Goal: Task Accomplishment & Management: Use online tool/utility

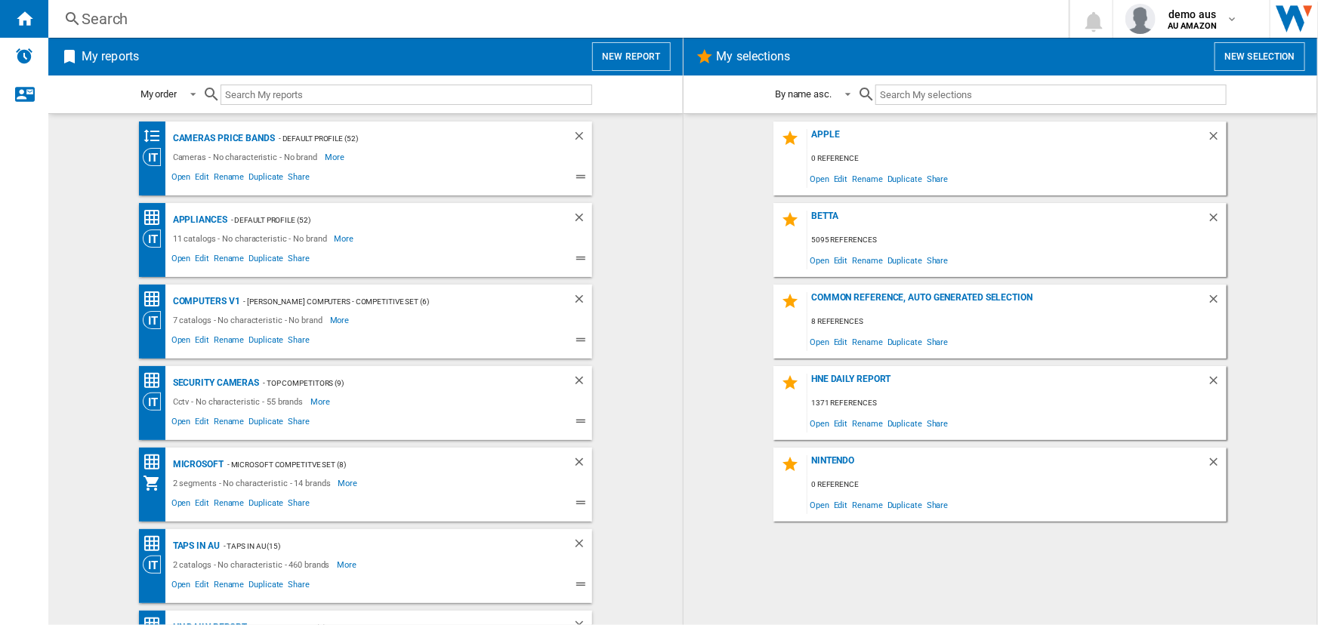
click at [634, 66] on button "New report" at bounding box center [631, 56] width 78 height 29
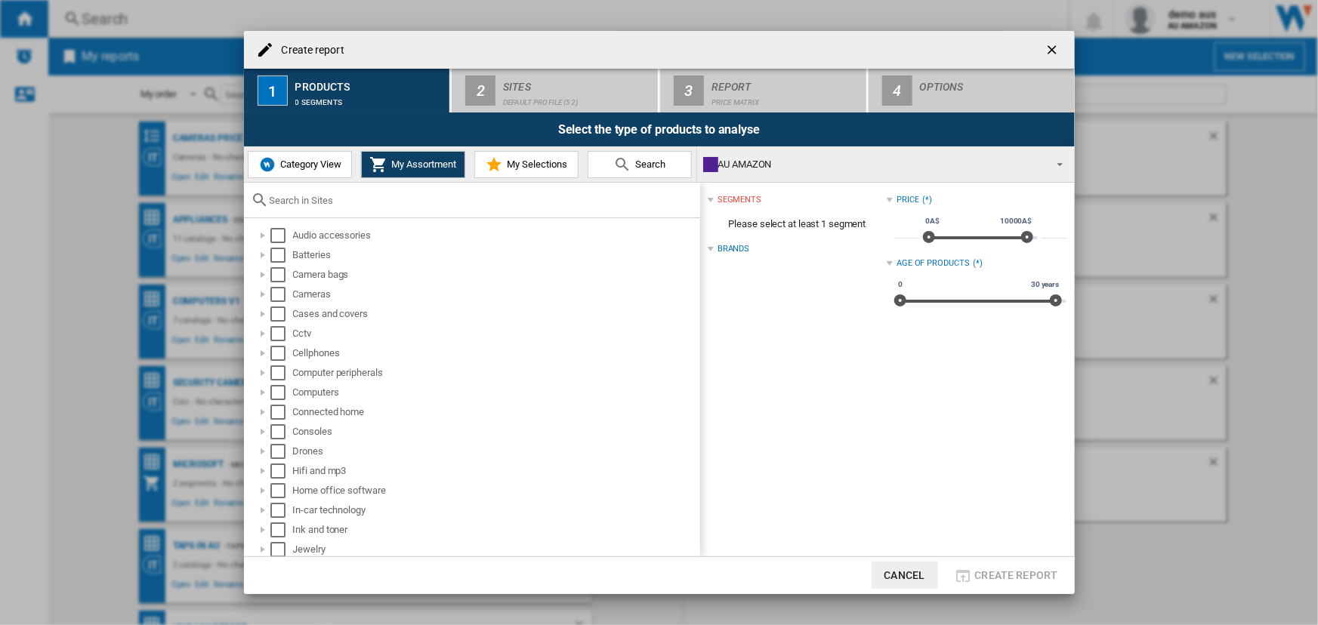
click at [300, 160] on span "Category View" at bounding box center [308, 164] width 65 height 11
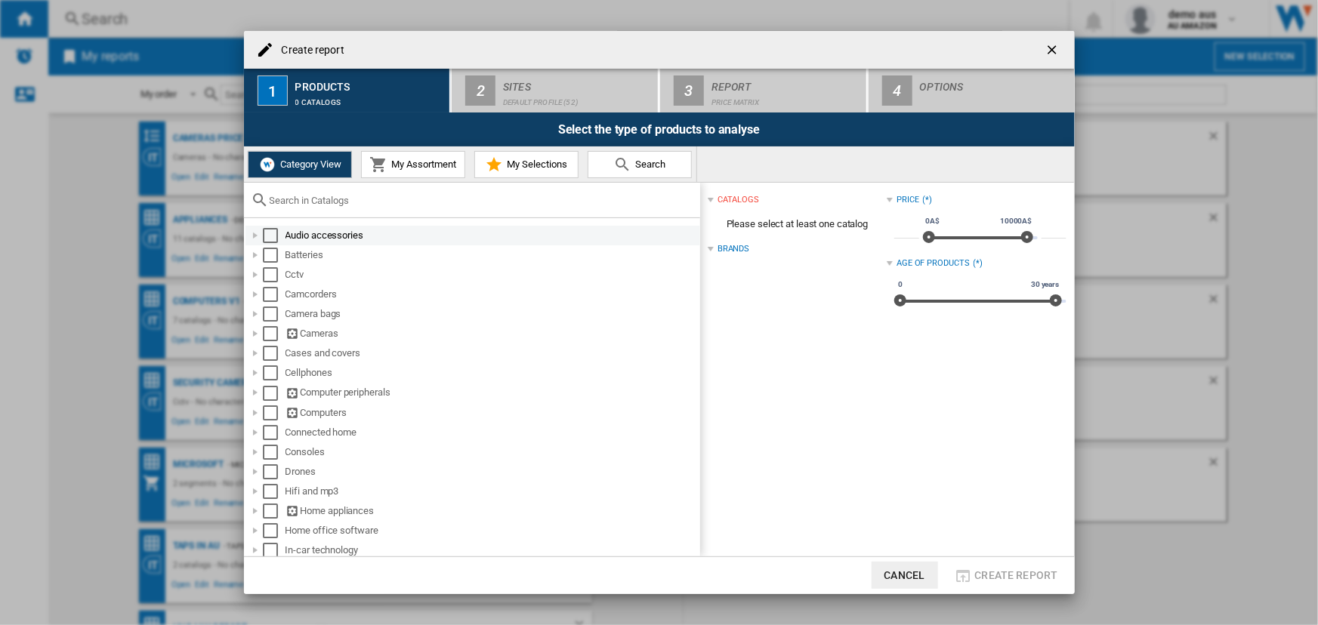
click at [274, 234] on div "Select" at bounding box center [270, 235] width 15 height 15
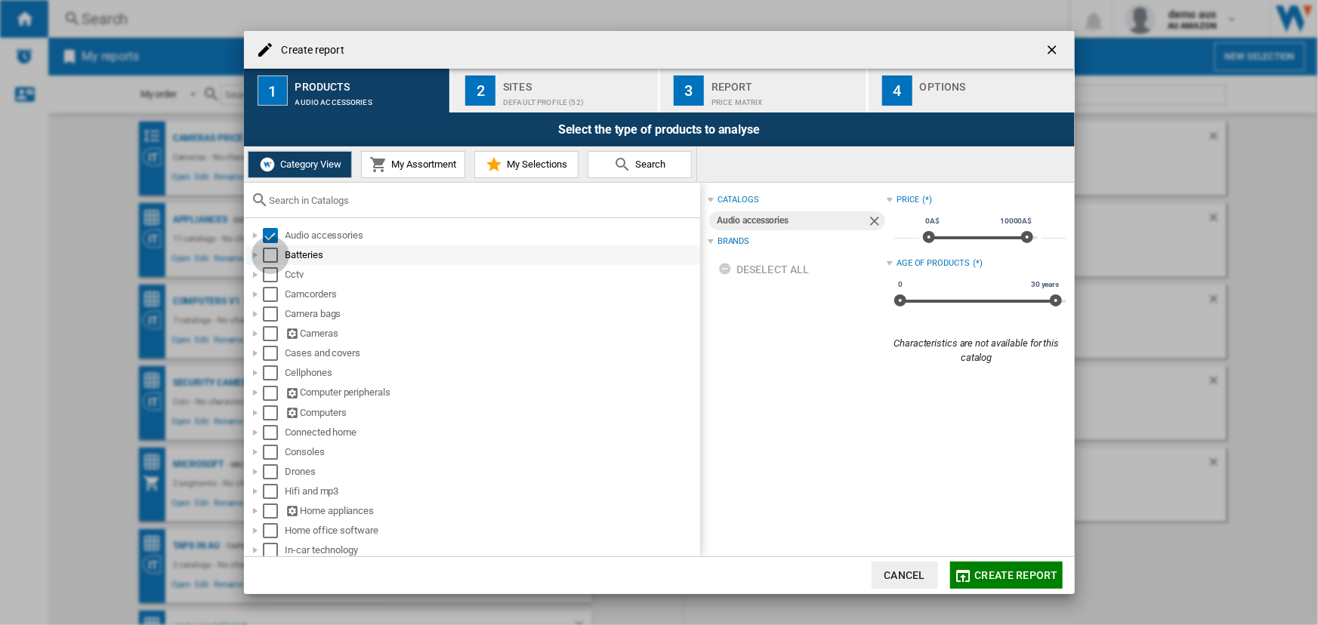
click at [273, 257] on div "Select" at bounding box center [270, 255] width 15 height 15
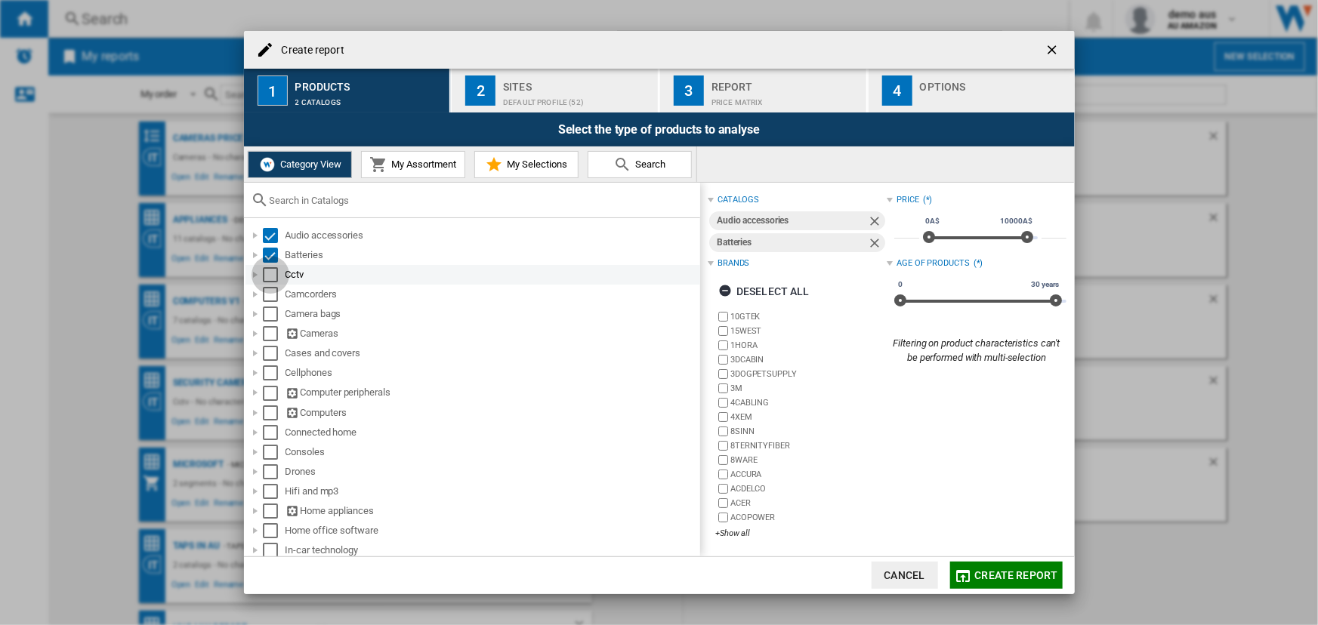
click at [271, 279] on div "Select" at bounding box center [270, 274] width 15 height 15
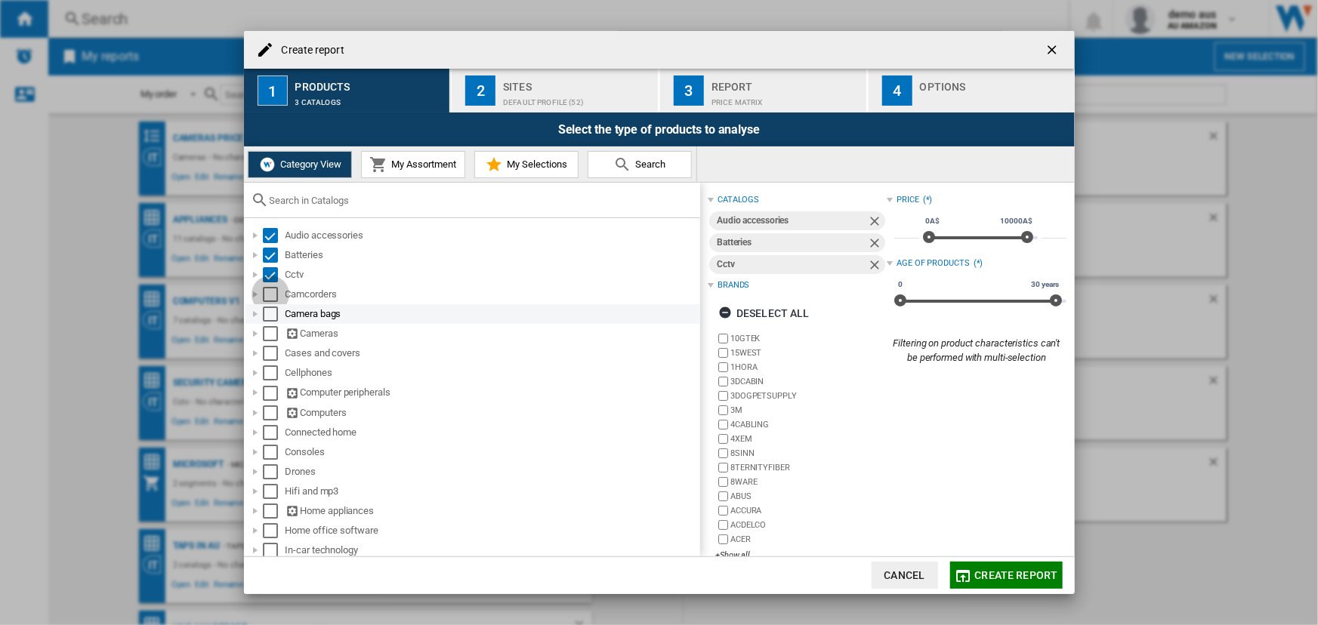
drag, startPoint x: 268, startPoint y: 296, endPoint x: 268, endPoint y: 305, distance: 9.1
click at [268, 297] on div "Select" at bounding box center [270, 294] width 15 height 15
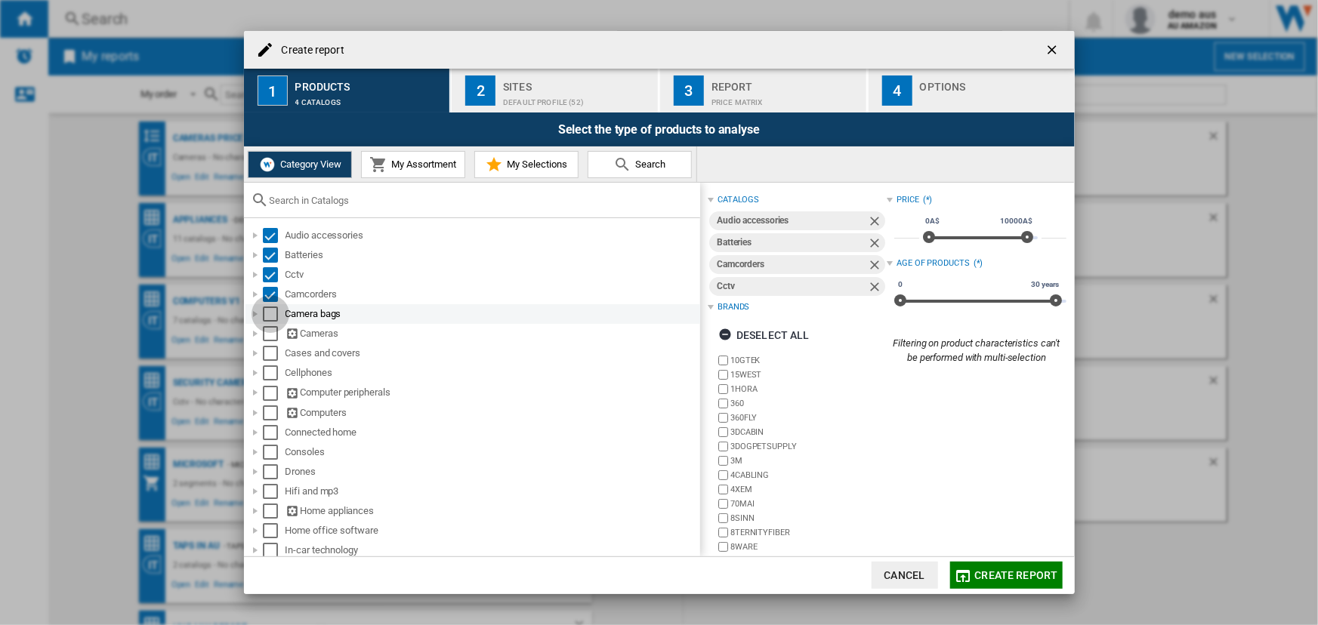
click at [268, 316] on div "Select" at bounding box center [270, 314] width 15 height 15
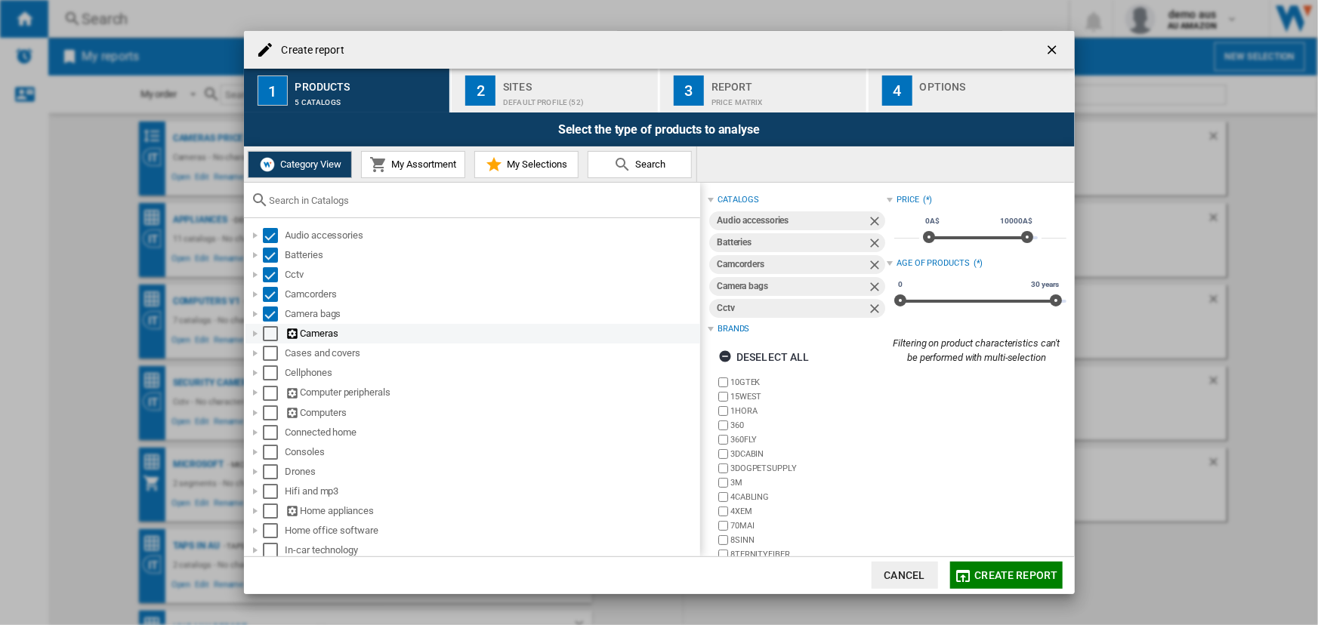
click at [272, 338] on div "Select" at bounding box center [270, 333] width 15 height 15
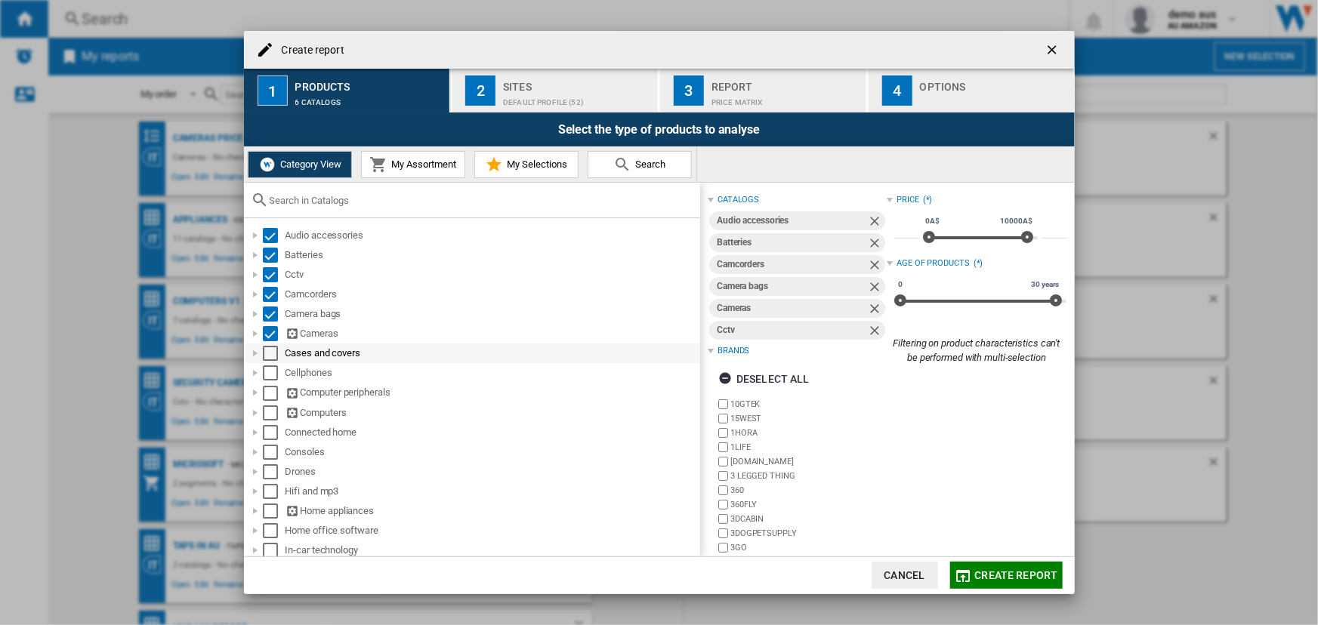
click at [269, 357] on div "Select" at bounding box center [270, 353] width 15 height 15
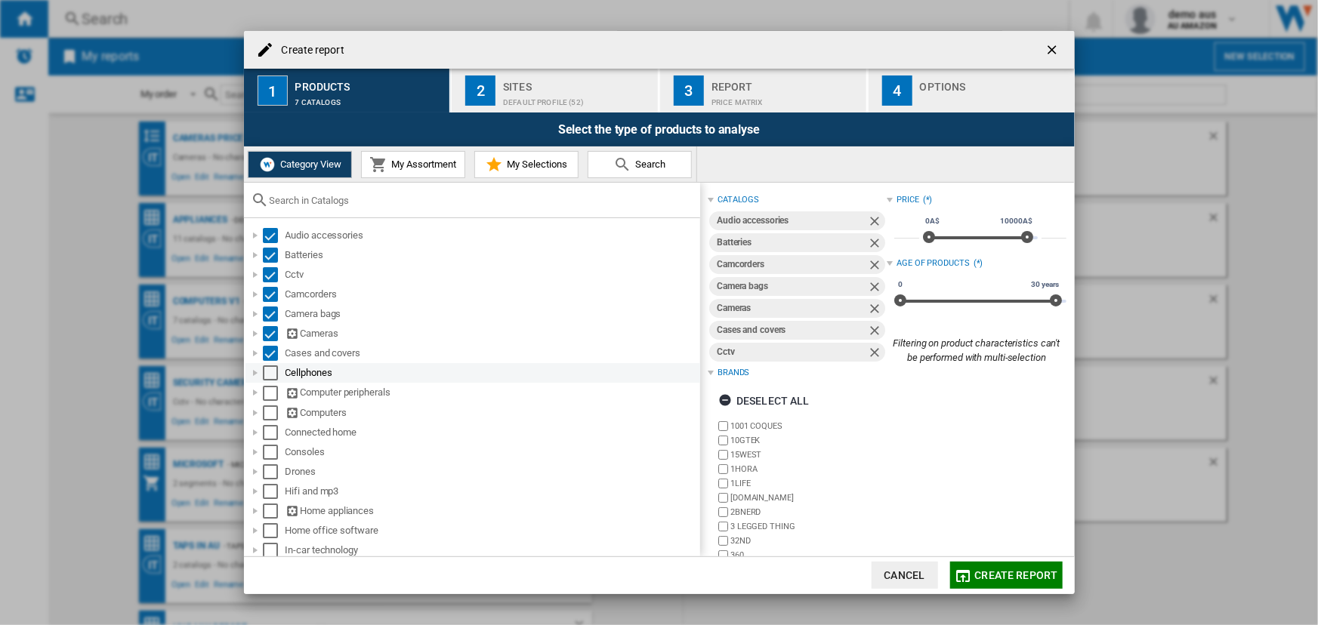
click at [269, 375] on div "Select" at bounding box center [270, 373] width 15 height 15
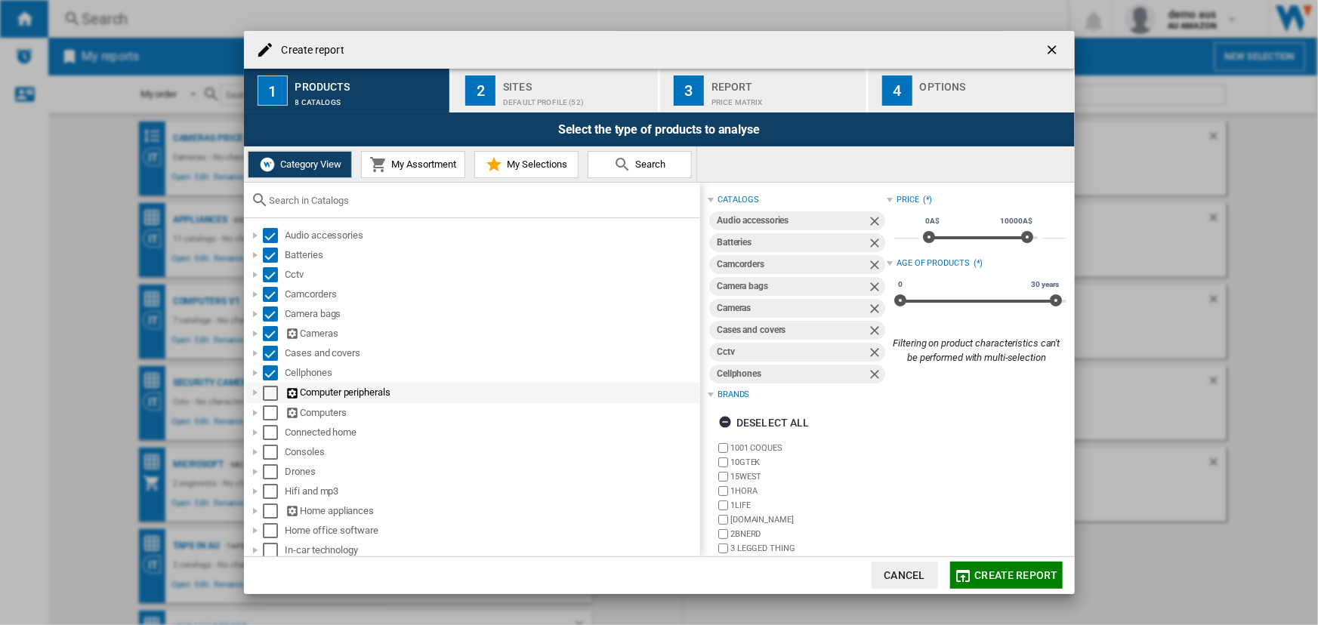
click at [267, 392] on div "Select" at bounding box center [270, 393] width 15 height 15
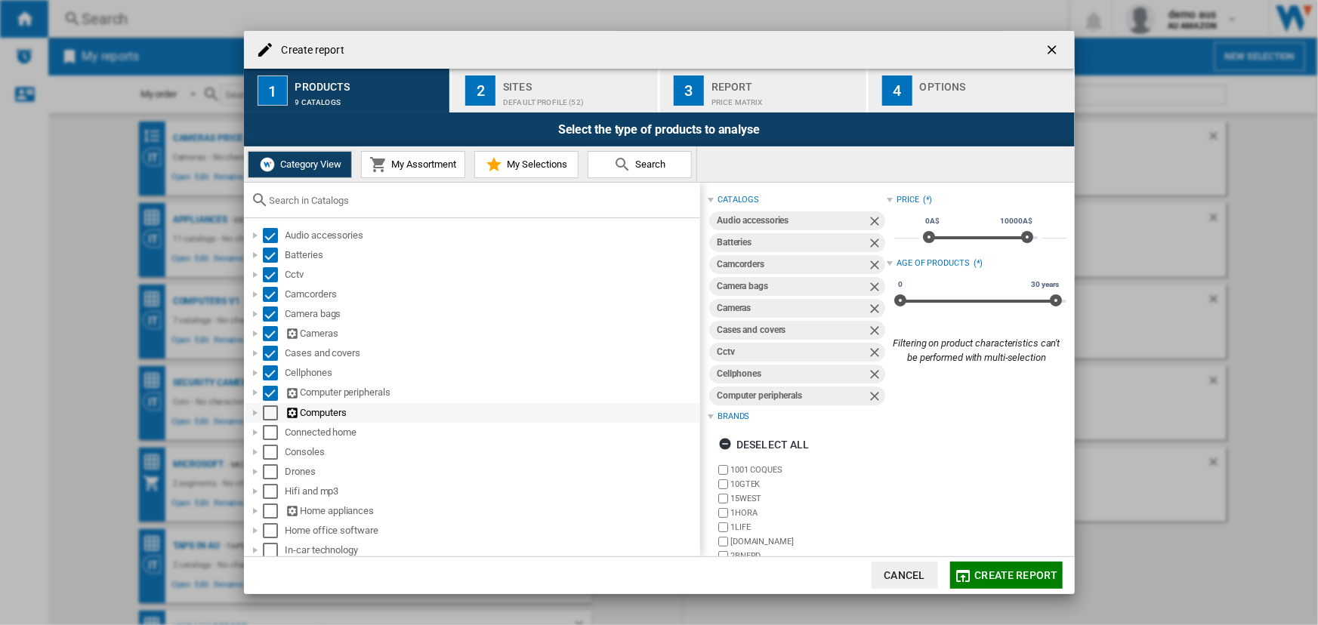
click at [272, 412] on div "Select" at bounding box center [270, 413] width 15 height 15
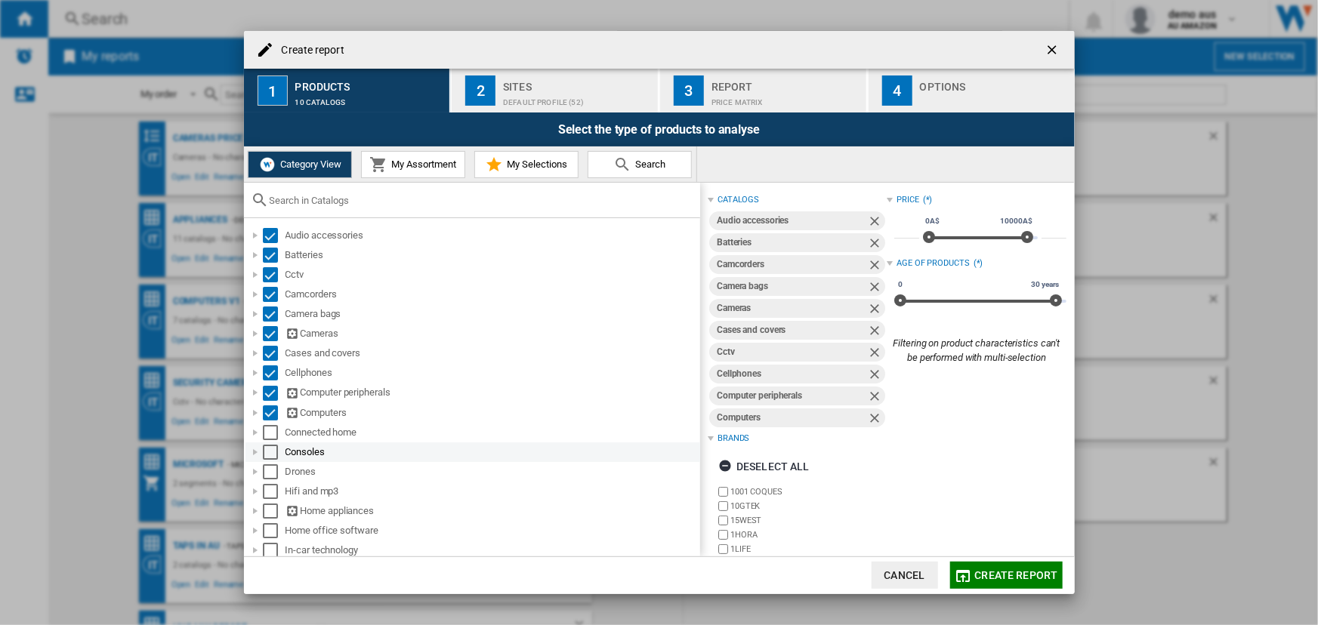
drag, startPoint x: 274, startPoint y: 434, endPoint x: 273, endPoint y: 446, distance: 11.4
click at [273, 434] on div "Select" at bounding box center [270, 432] width 15 height 15
click at [272, 452] on div "Select" at bounding box center [270, 452] width 15 height 15
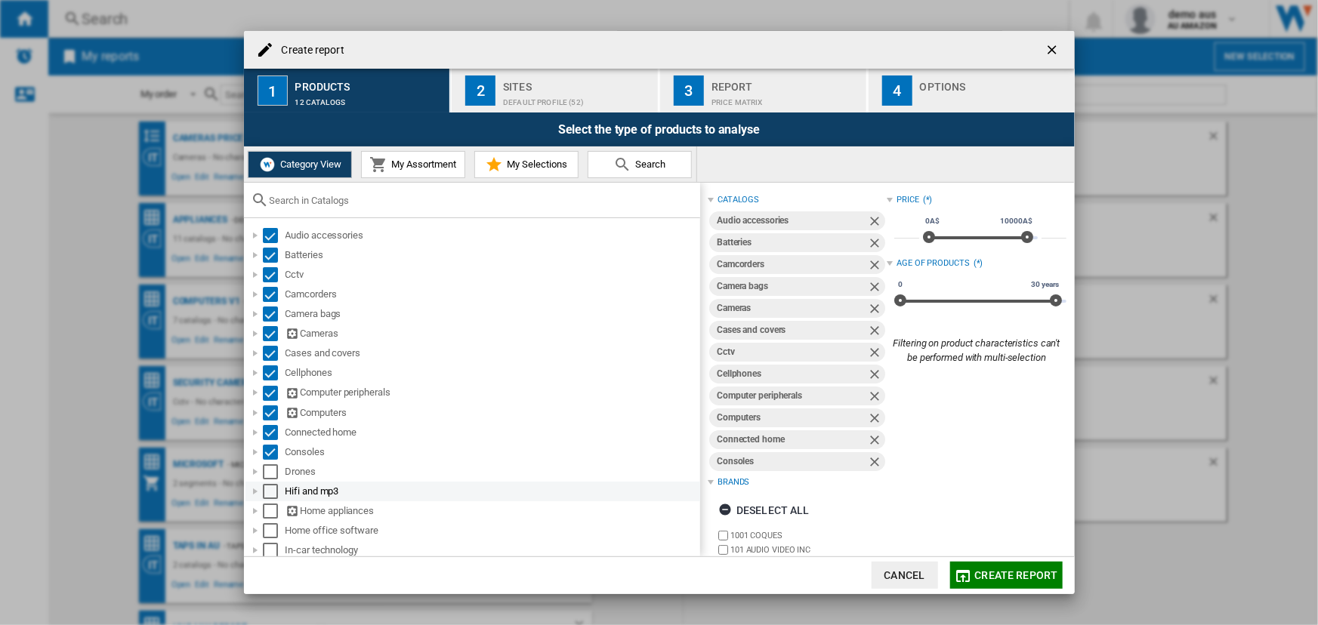
drag, startPoint x: 271, startPoint y: 471, endPoint x: 272, endPoint y: 483, distance: 12.1
click at [272, 473] on div "Select" at bounding box center [270, 472] width 15 height 15
click at [271, 491] on div "Select" at bounding box center [270, 491] width 15 height 15
click at [270, 508] on div "Select" at bounding box center [270, 511] width 15 height 15
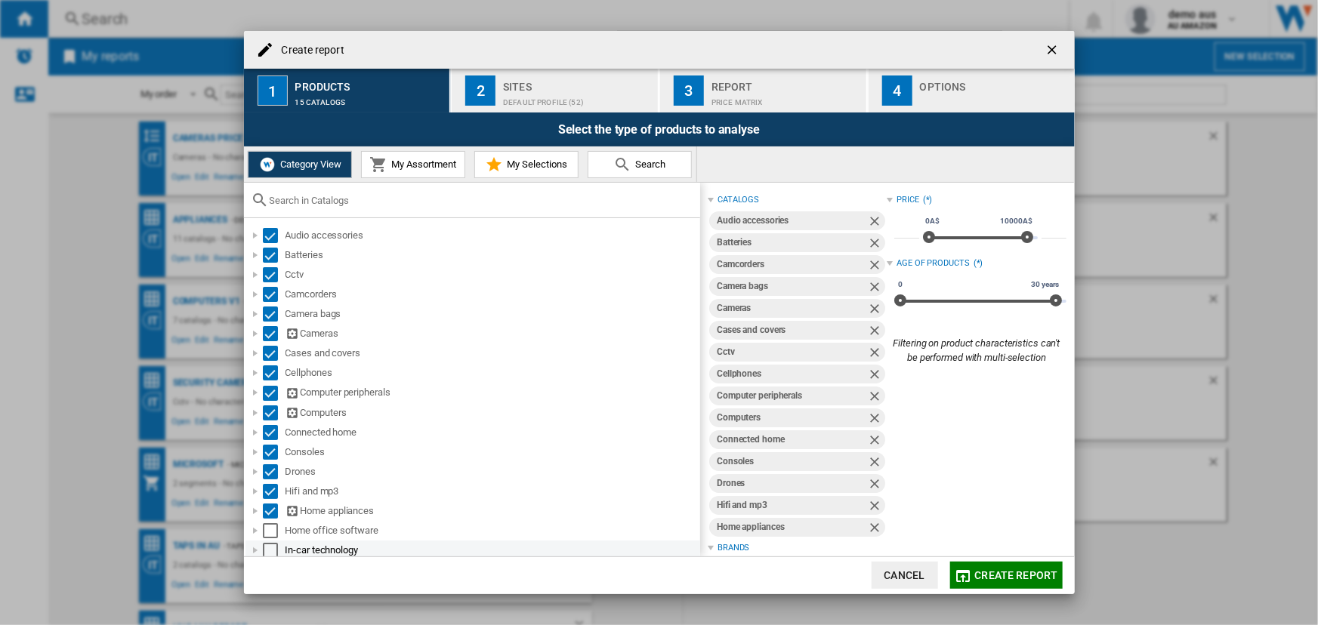
drag, startPoint x: 270, startPoint y: 529, endPoint x: 272, endPoint y: 540, distance: 10.7
click at [272, 532] on div "Select" at bounding box center [270, 530] width 15 height 15
click at [270, 547] on div "Select" at bounding box center [270, 550] width 15 height 15
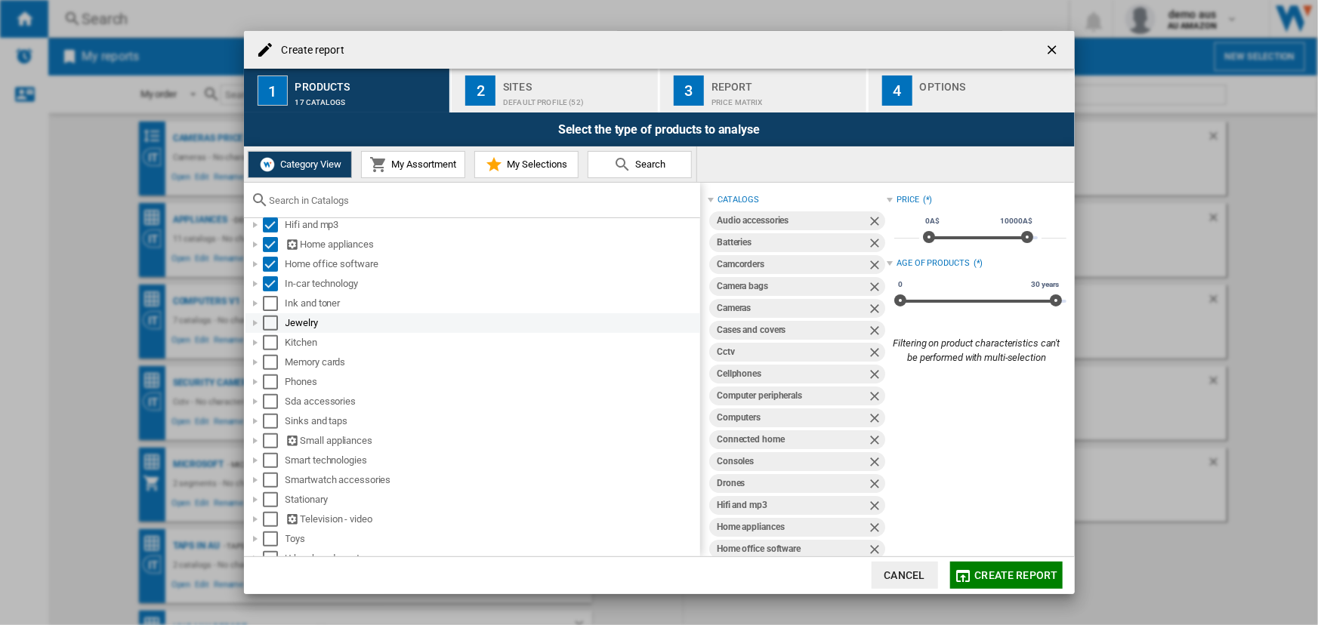
scroll to position [274, 0]
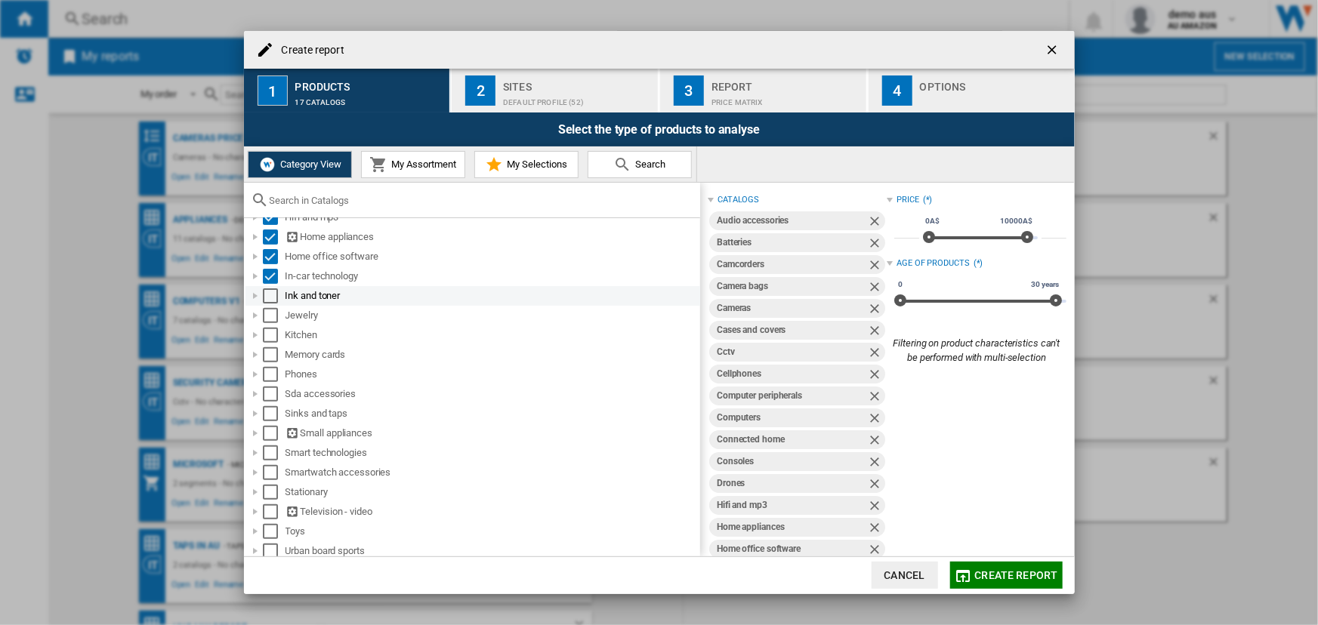
click at [273, 295] on div "Select" at bounding box center [270, 296] width 15 height 15
click at [269, 317] on div "Select" at bounding box center [270, 315] width 15 height 15
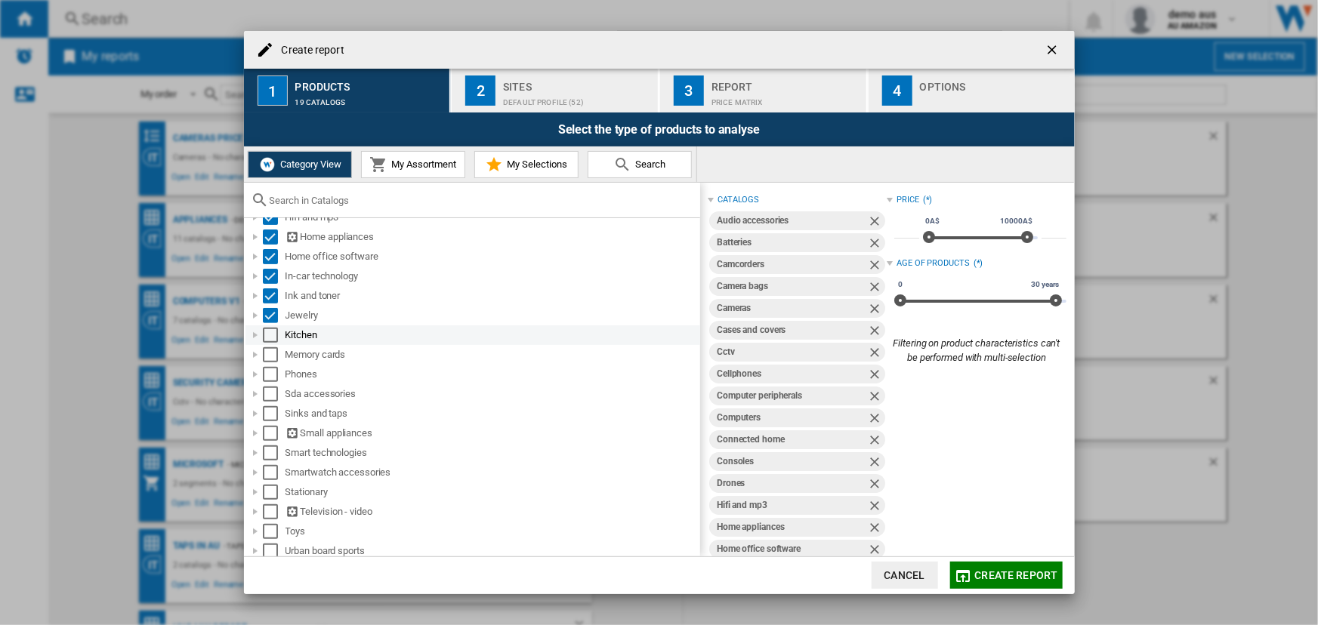
click at [273, 332] on div "Select" at bounding box center [270, 335] width 15 height 15
click at [271, 352] on div "Select" at bounding box center [270, 354] width 15 height 15
click at [271, 370] on div "Select" at bounding box center [270, 374] width 15 height 15
click at [276, 392] on div "Select" at bounding box center [270, 394] width 15 height 15
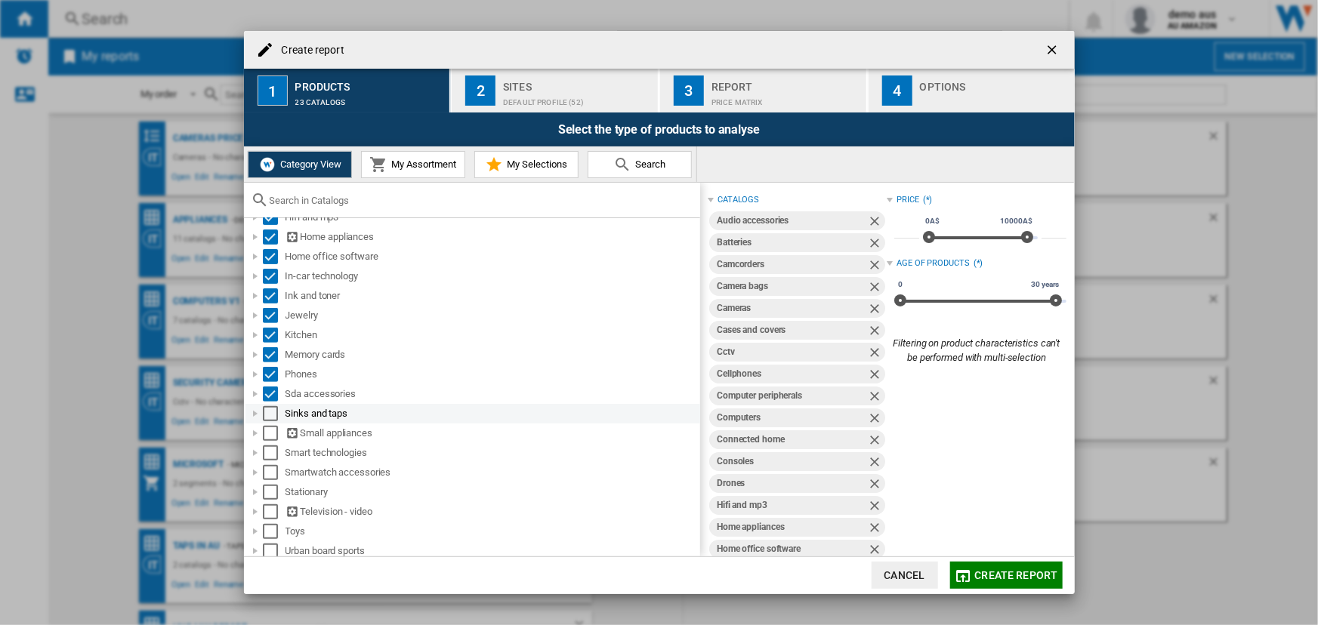
click at [272, 412] on div "Select" at bounding box center [270, 413] width 15 height 15
click at [272, 431] on div "Select" at bounding box center [270, 433] width 15 height 15
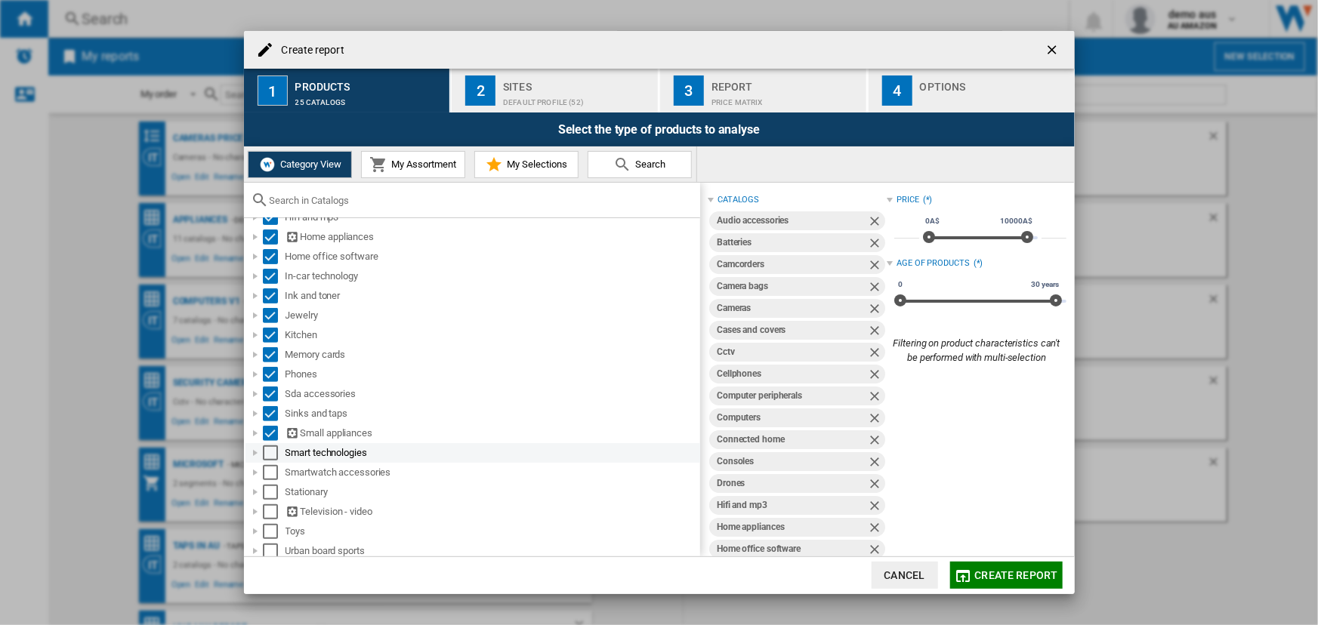
click at [274, 455] on div "Select" at bounding box center [270, 453] width 15 height 15
click at [271, 471] on div "Select" at bounding box center [270, 472] width 15 height 15
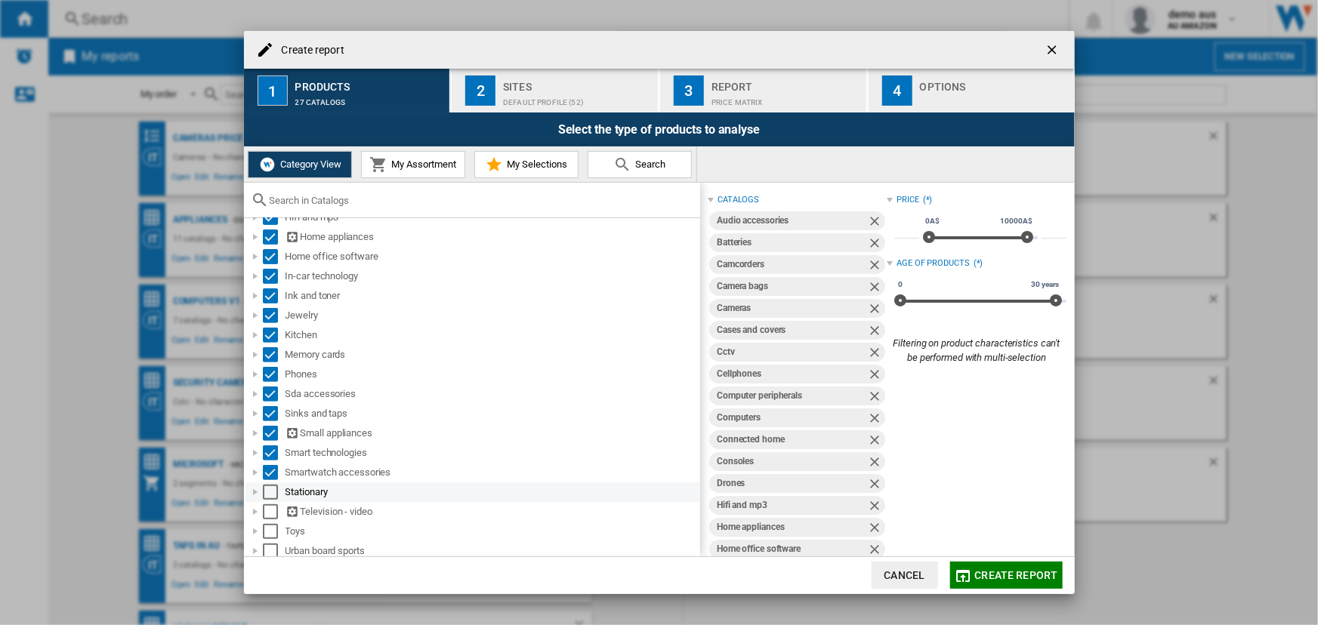
click at [267, 488] on div "Select" at bounding box center [270, 492] width 15 height 15
click at [267, 513] on div "Select" at bounding box center [270, 512] width 15 height 15
click at [267, 527] on div "Select" at bounding box center [270, 531] width 15 height 15
drag, startPoint x: 267, startPoint y: 544, endPoint x: 294, endPoint y: 474, distance: 74.6
click at [267, 544] on div "Select" at bounding box center [270, 551] width 15 height 15
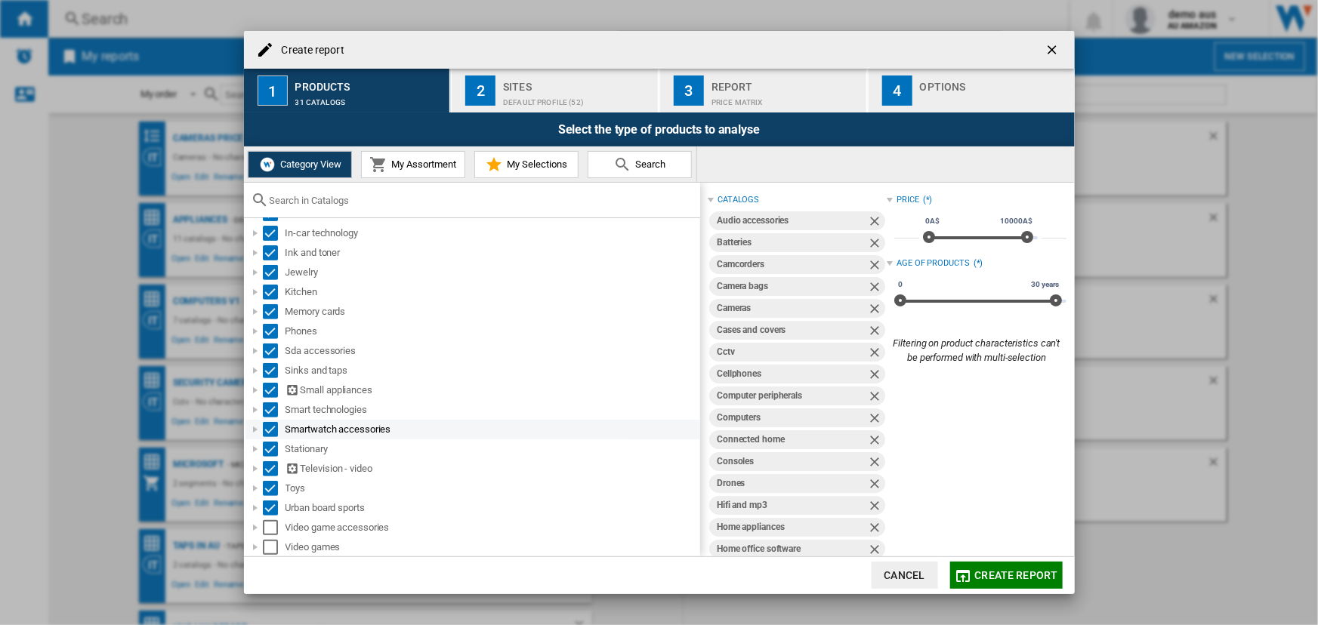
scroll to position [317, 0]
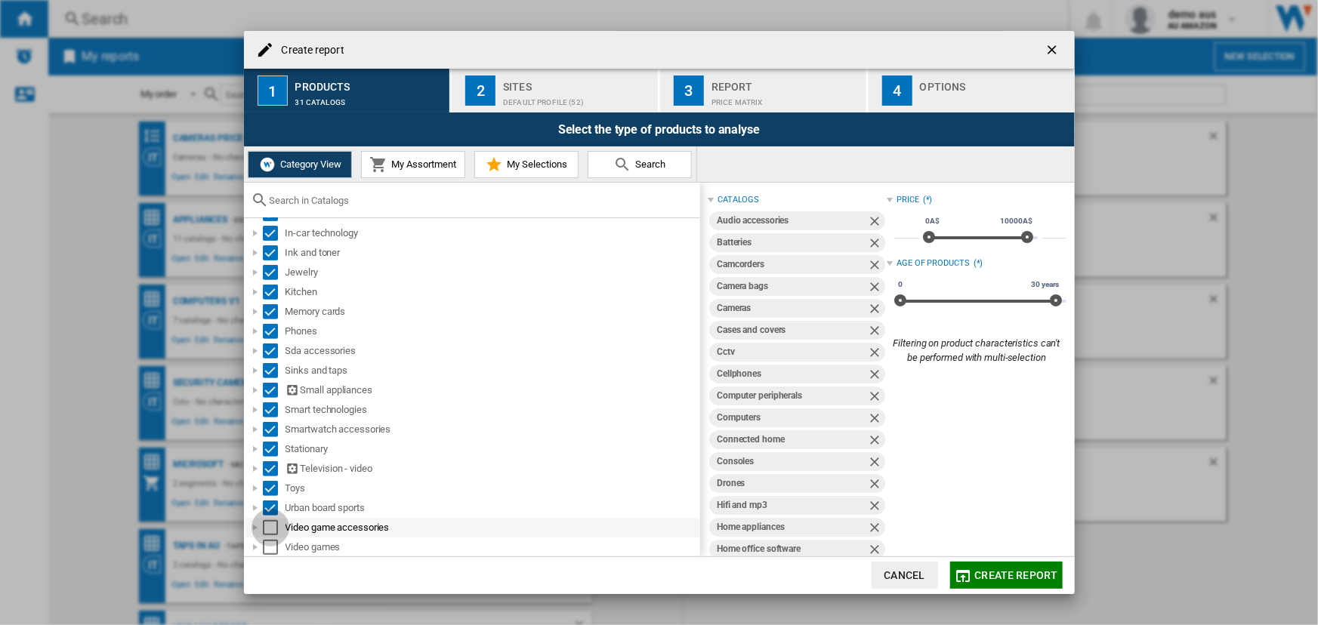
click at [274, 525] on div "Select" at bounding box center [270, 527] width 15 height 15
click at [271, 544] on div "Select" at bounding box center [270, 547] width 15 height 15
click at [515, 95] on div "Default profile (52)" at bounding box center [577, 99] width 149 height 16
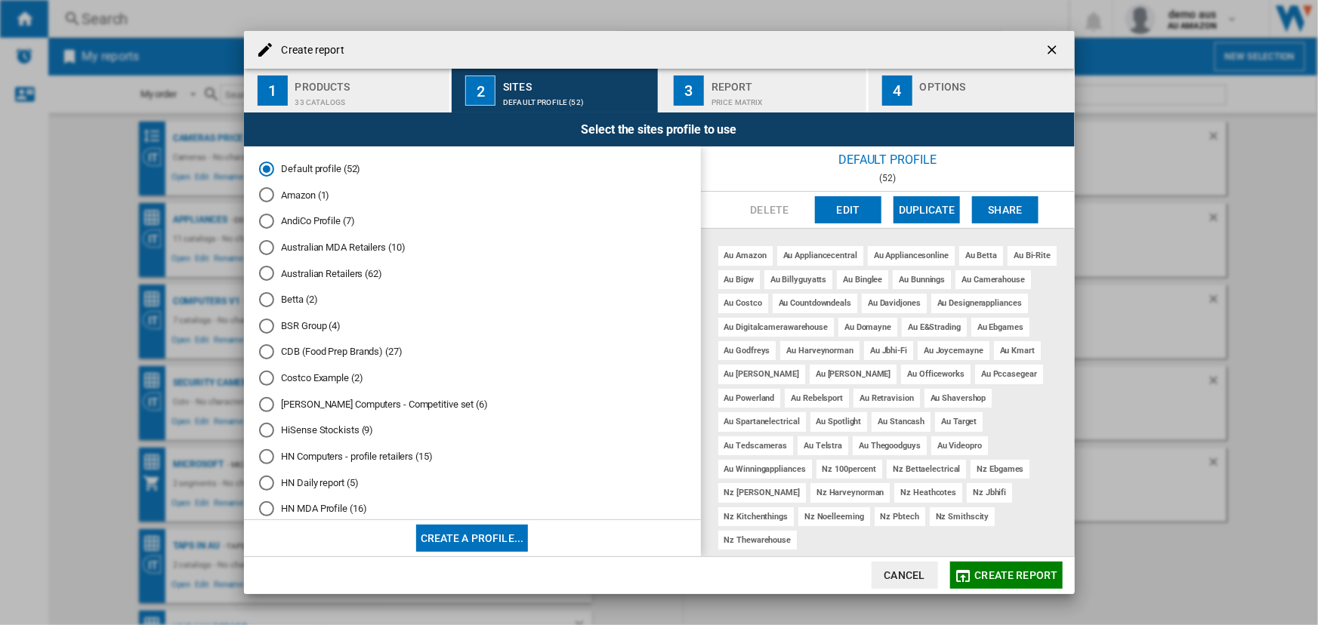
click at [491, 532] on button "Create a profile..." at bounding box center [472, 538] width 113 height 27
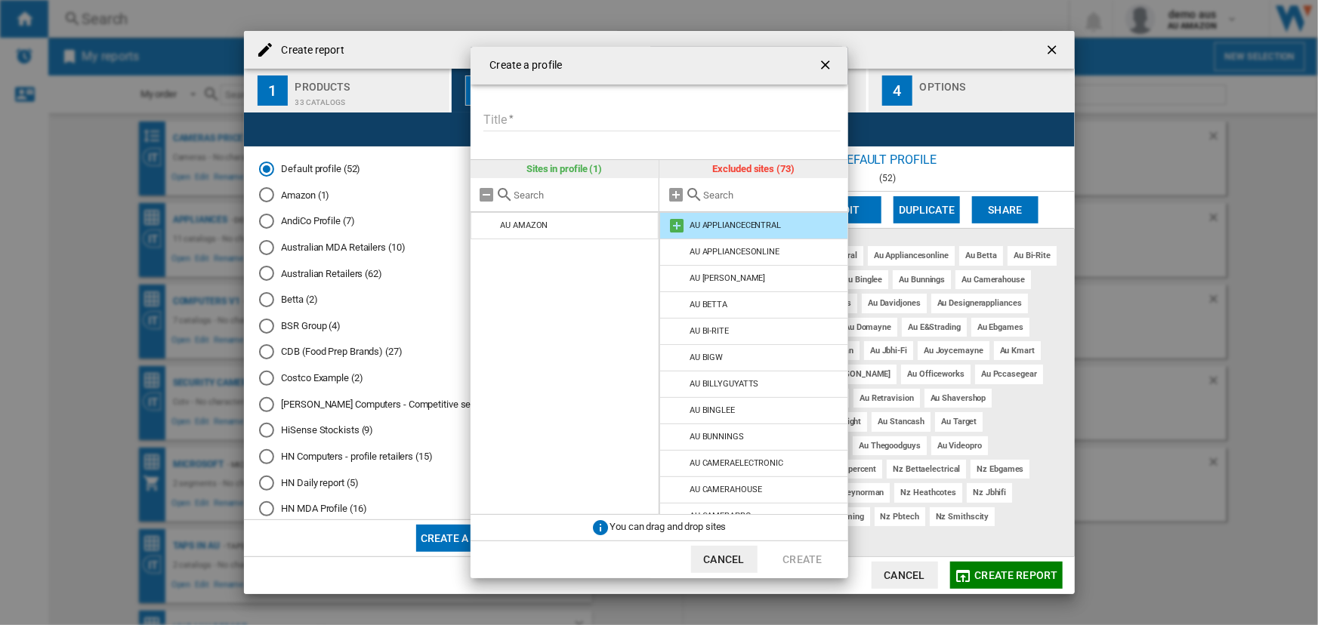
click at [677, 228] on md-icon at bounding box center [677, 226] width 18 height 18
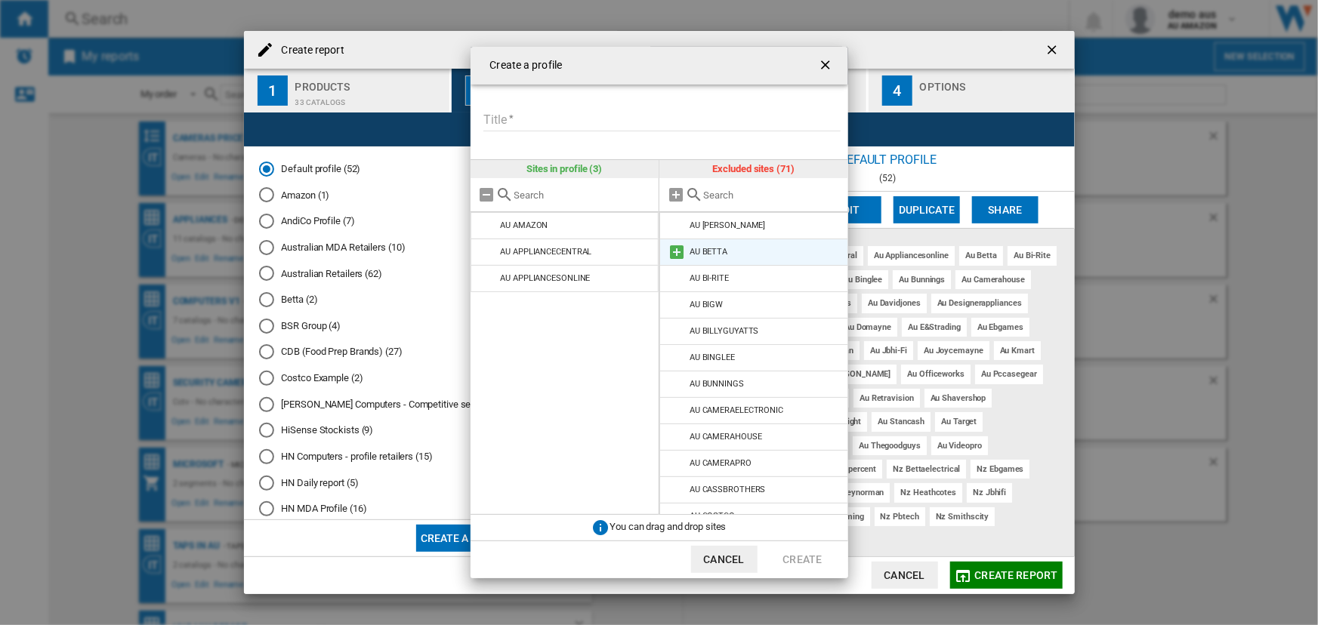
click at [674, 252] on md-icon at bounding box center [677, 252] width 18 height 18
click at [674, 251] on md-icon at bounding box center [677, 252] width 18 height 18
click at [675, 252] on md-icon at bounding box center [677, 252] width 18 height 18
click at [677, 253] on md-icon at bounding box center [677, 252] width 18 height 18
click at [678, 253] on md-icon at bounding box center [677, 252] width 18 height 18
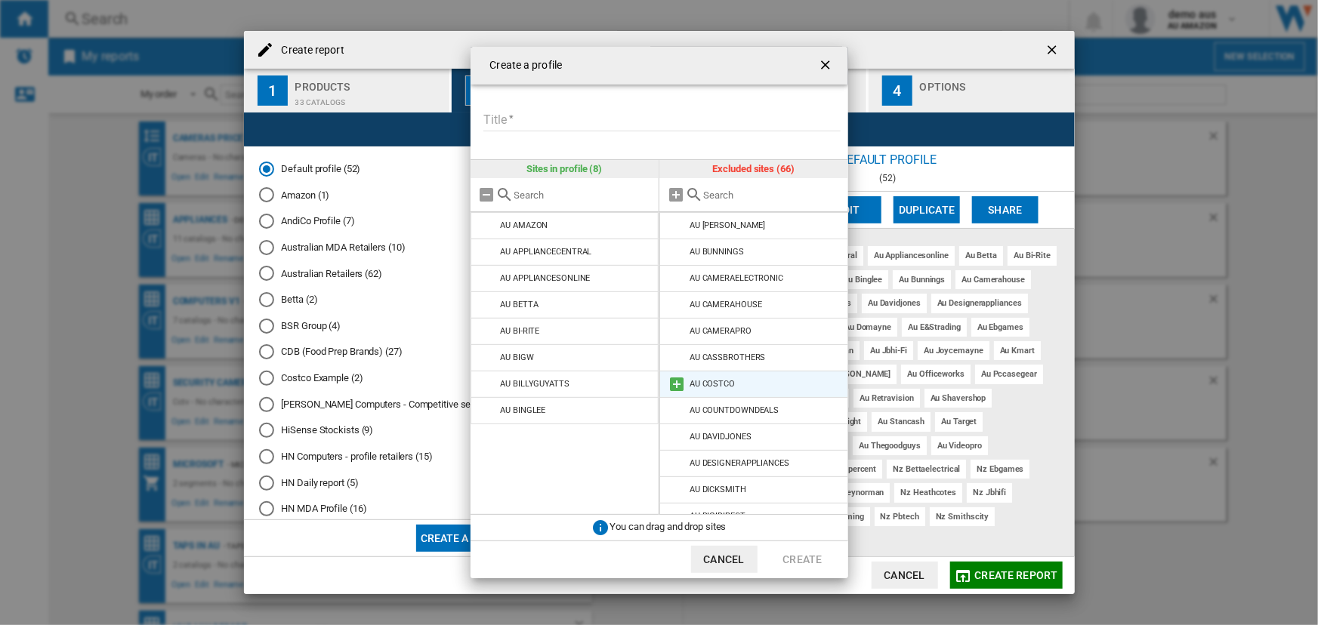
click at [677, 386] on md-icon at bounding box center [677, 384] width 18 height 18
click at [675, 411] on md-icon at bounding box center [677, 411] width 18 height 18
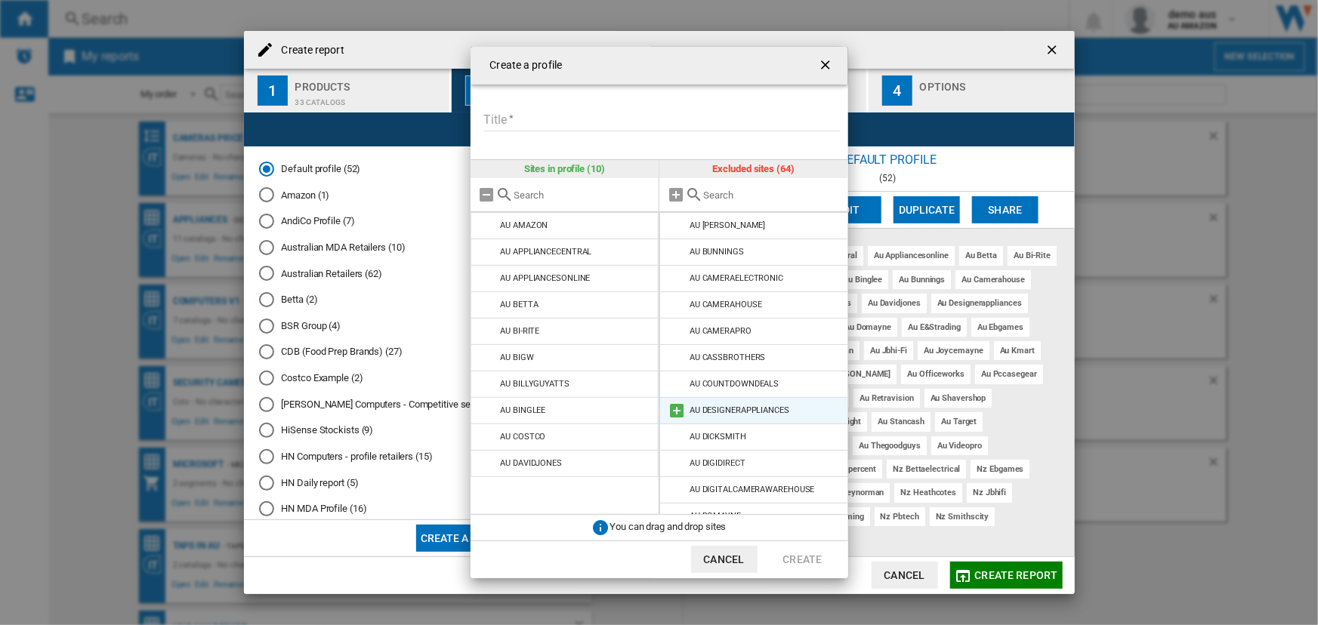
click at [674, 415] on md-icon at bounding box center [677, 411] width 18 height 18
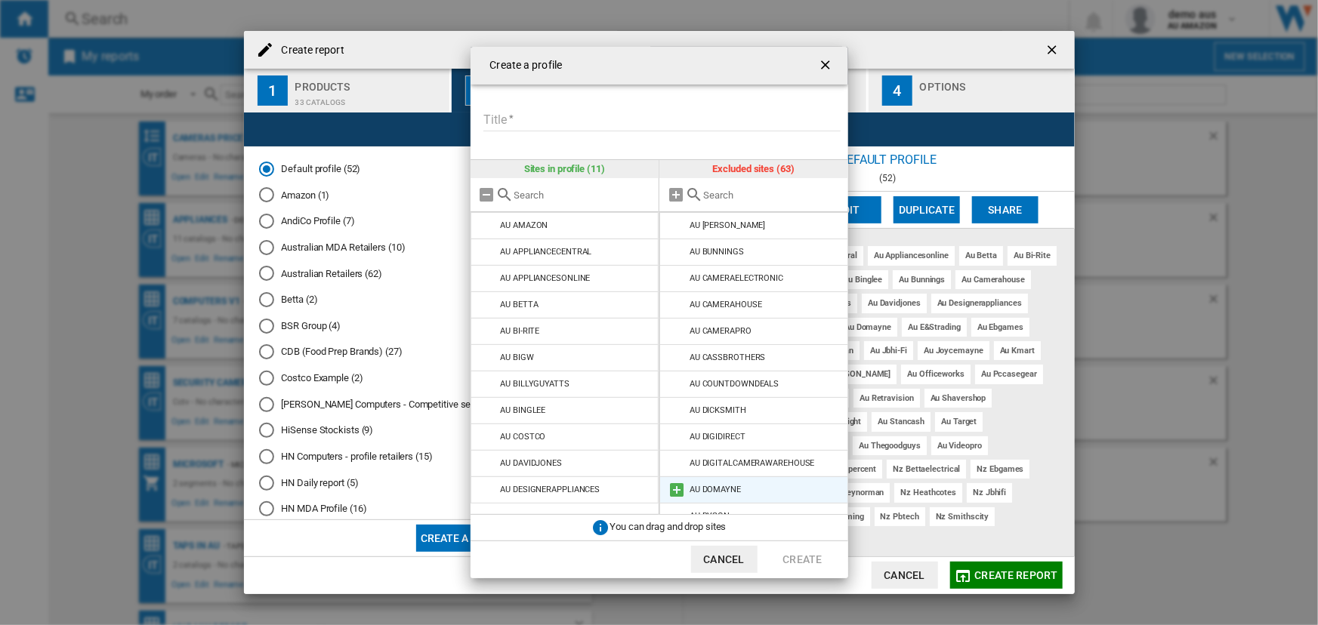
click at [680, 491] on md-icon at bounding box center [677, 490] width 18 height 18
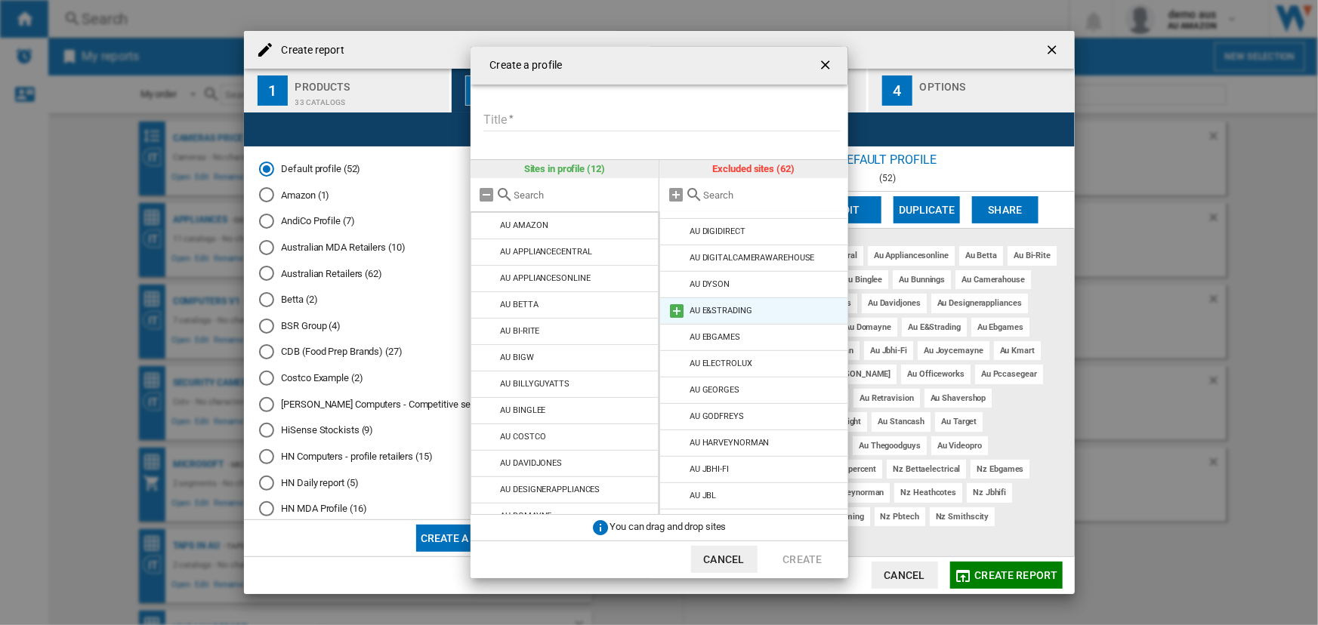
click at [677, 308] on md-icon at bounding box center [677, 311] width 18 height 18
click at [677, 418] on md-icon at bounding box center [677, 417] width 18 height 18
click at [679, 442] on md-icon at bounding box center [677, 443] width 18 height 18
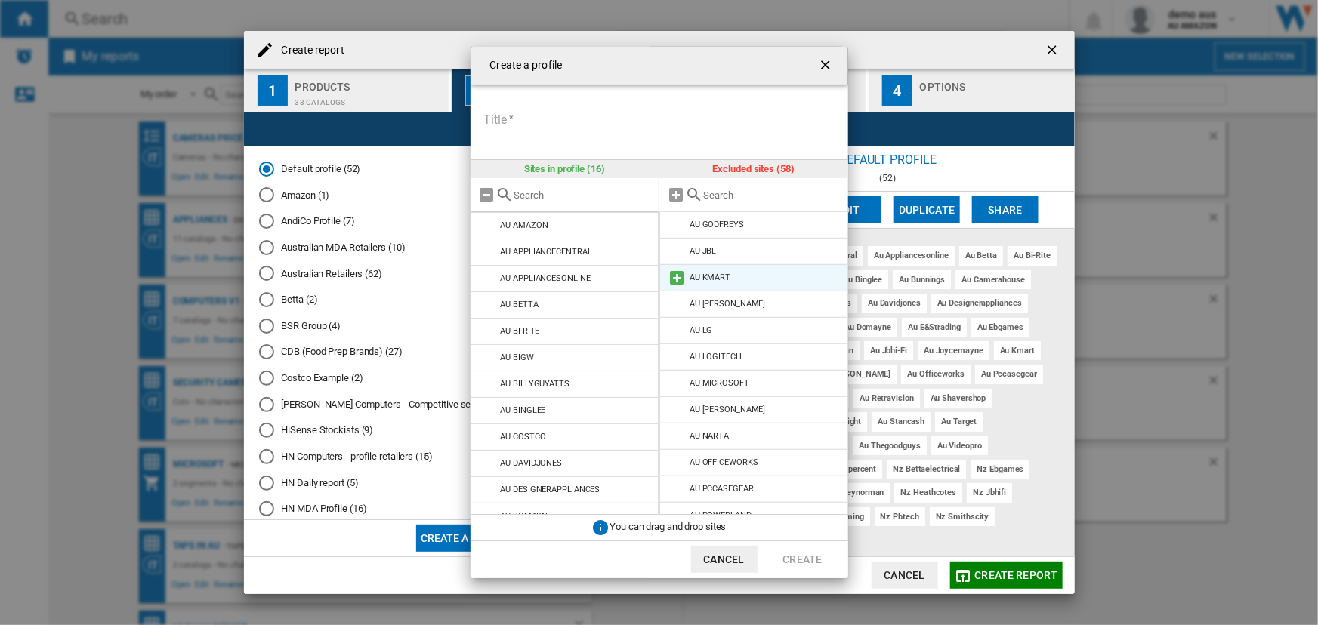
scroll to position [412, 0]
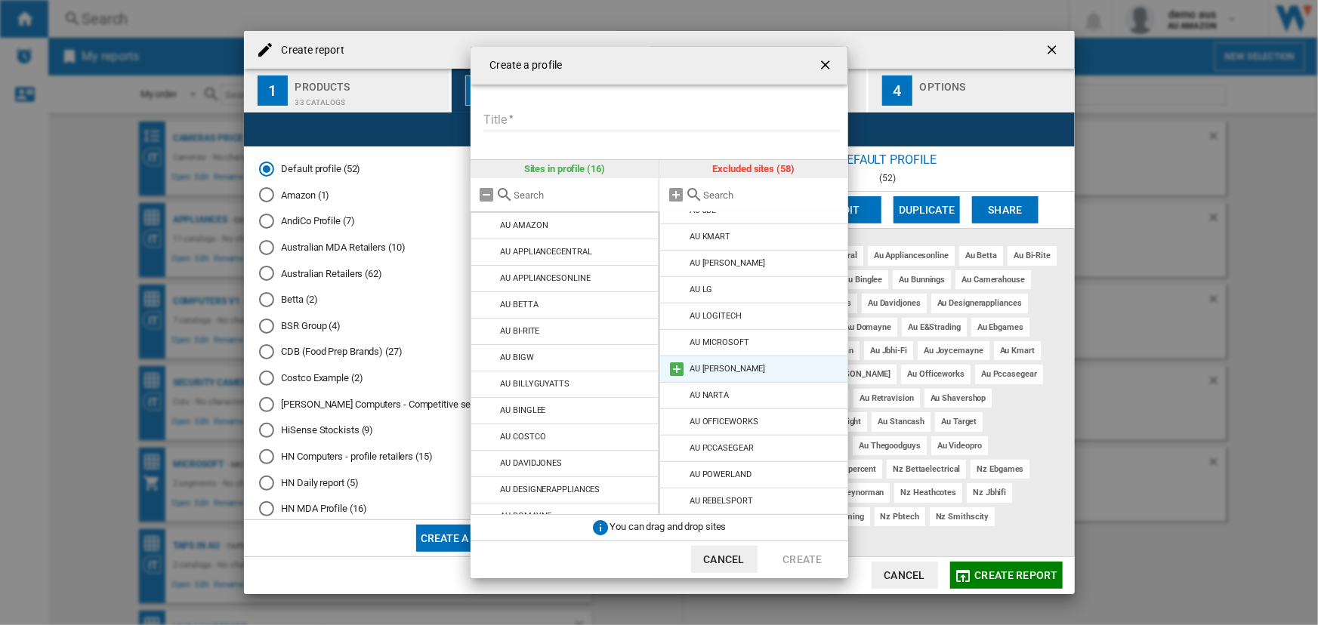
click at [677, 366] on md-icon at bounding box center [677, 369] width 18 height 18
click at [677, 397] on md-icon at bounding box center [677, 396] width 18 height 18
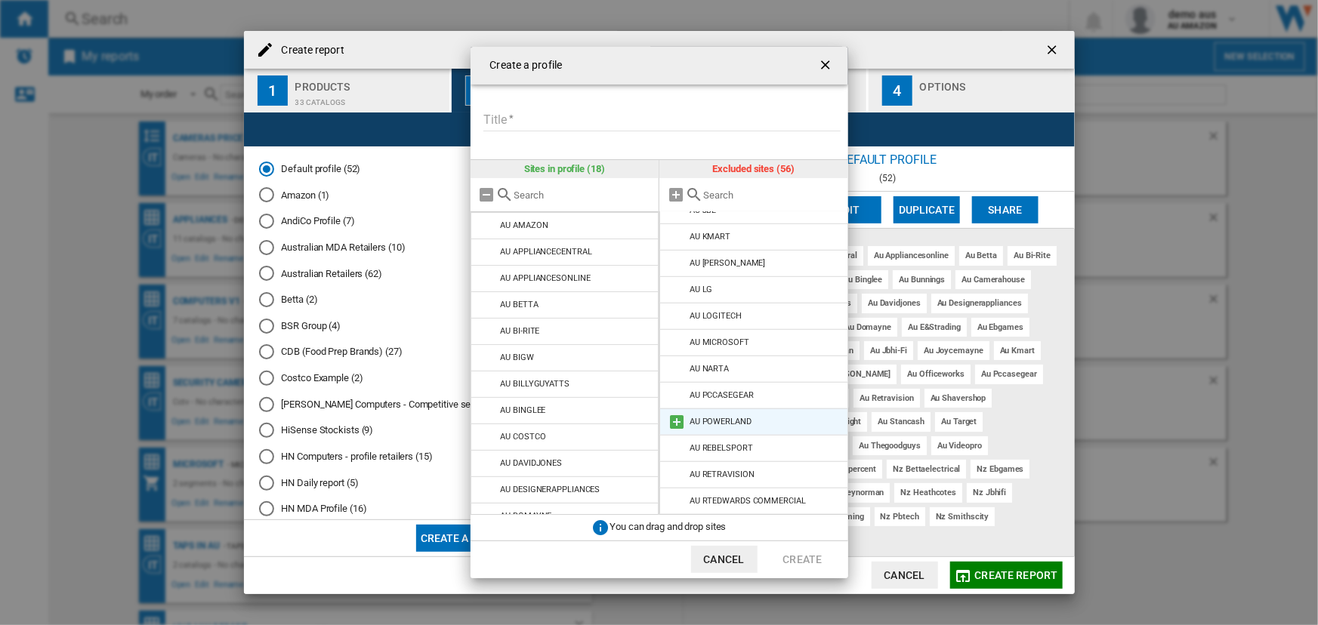
click at [674, 415] on md-icon at bounding box center [677, 422] width 18 height 18
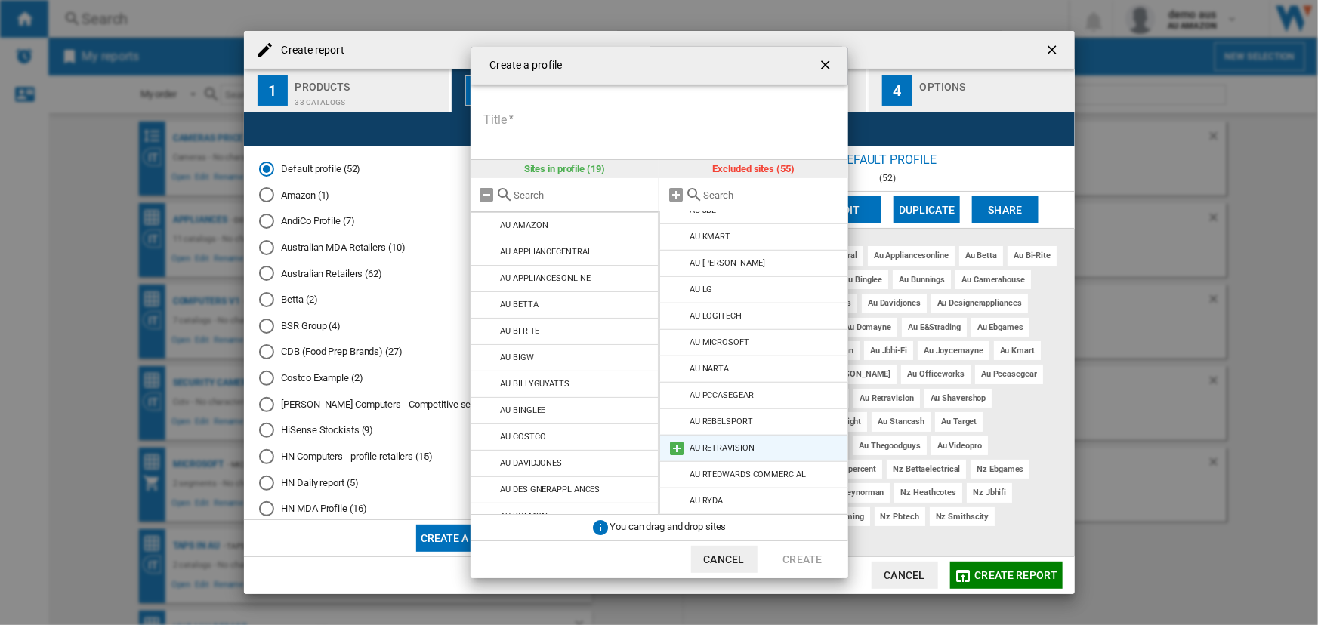
click at [672, 441] on md-icon at bounding box center [677, 449] width 18 height 18
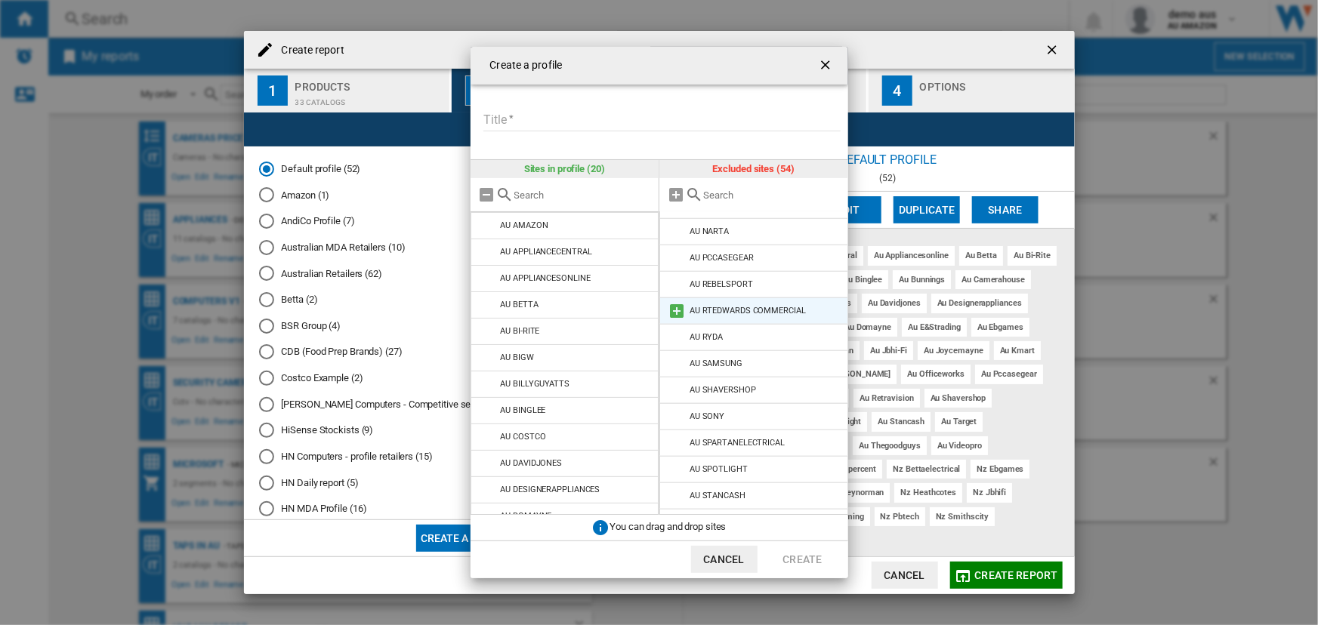
scroll to position [618, 0]
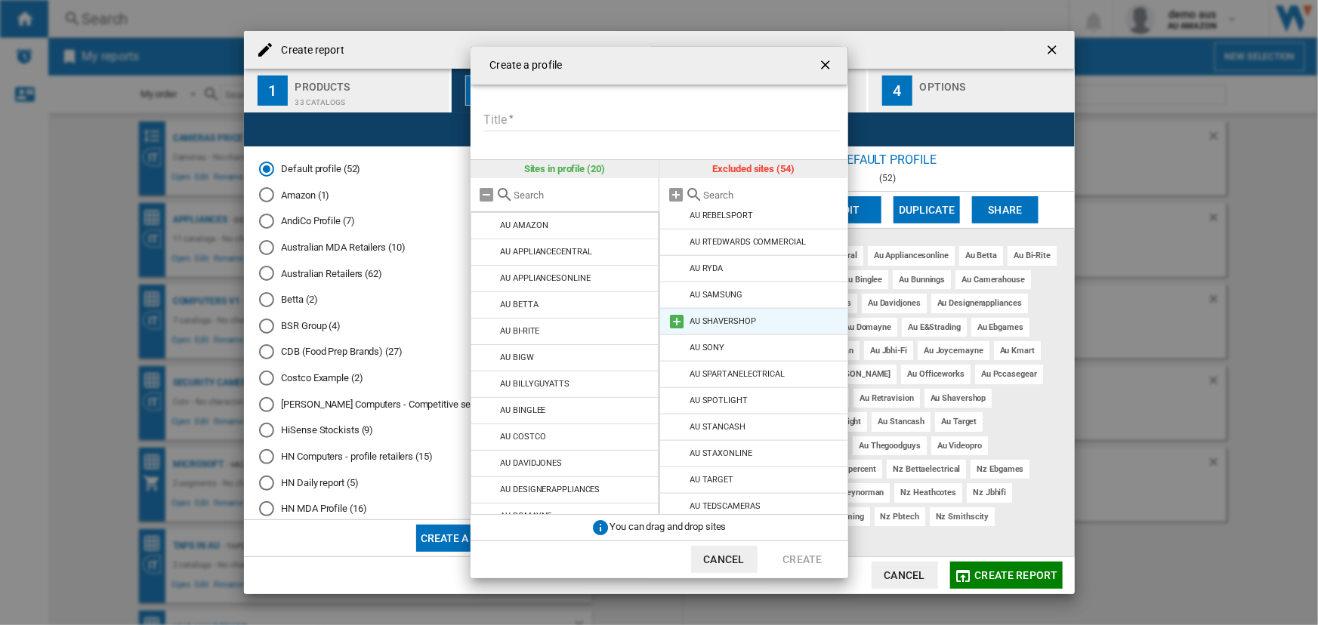
click at [674, 322] on md-icon at bounding box center [677, 322] width 18 height 18
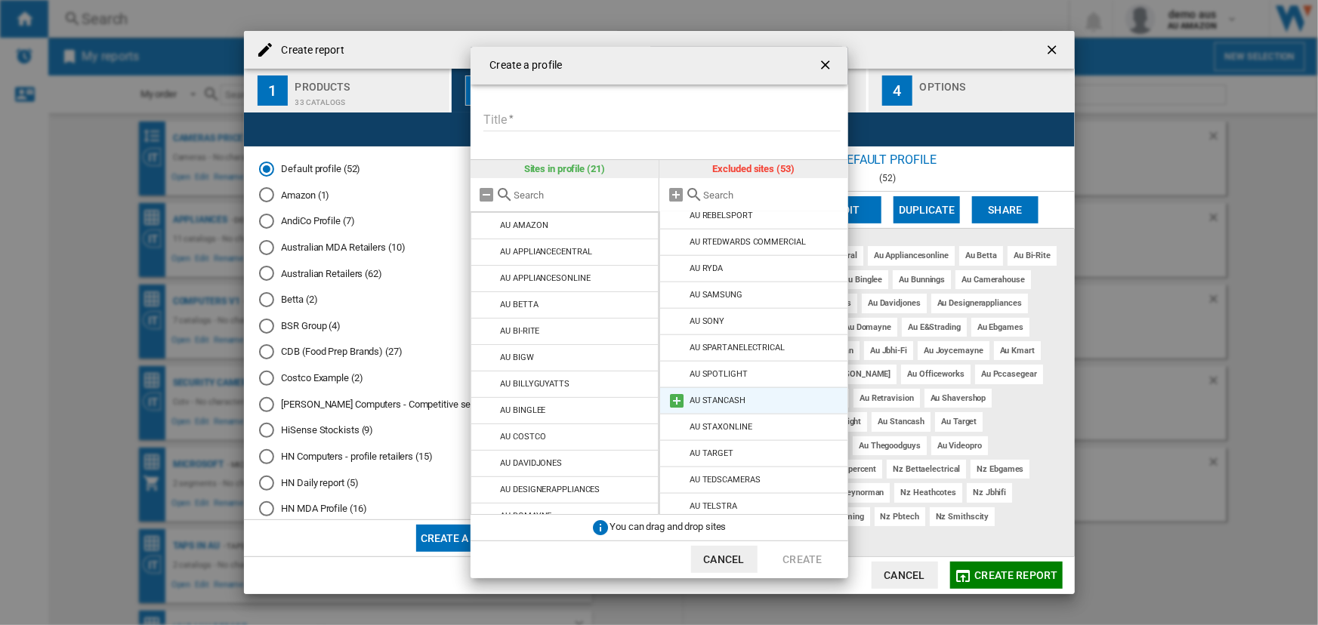
click at [676, 400] on md-icon at bounding box center [677, 401] width 18 height 18
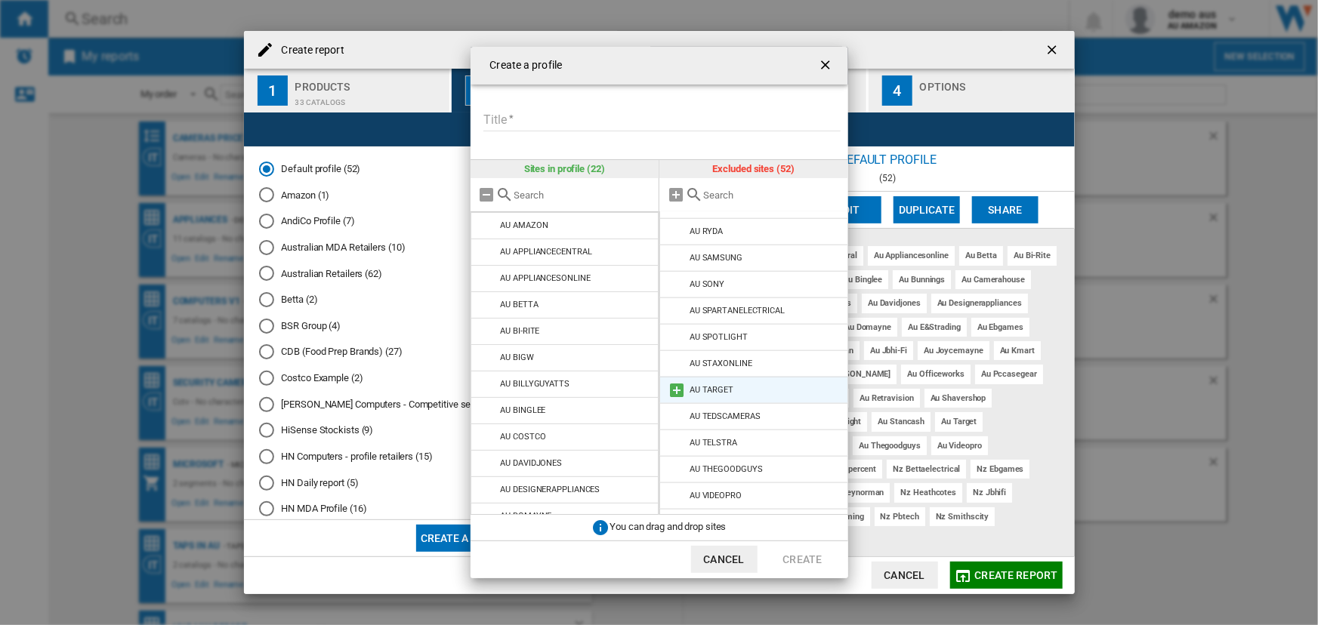
scroll to position [687, 0]
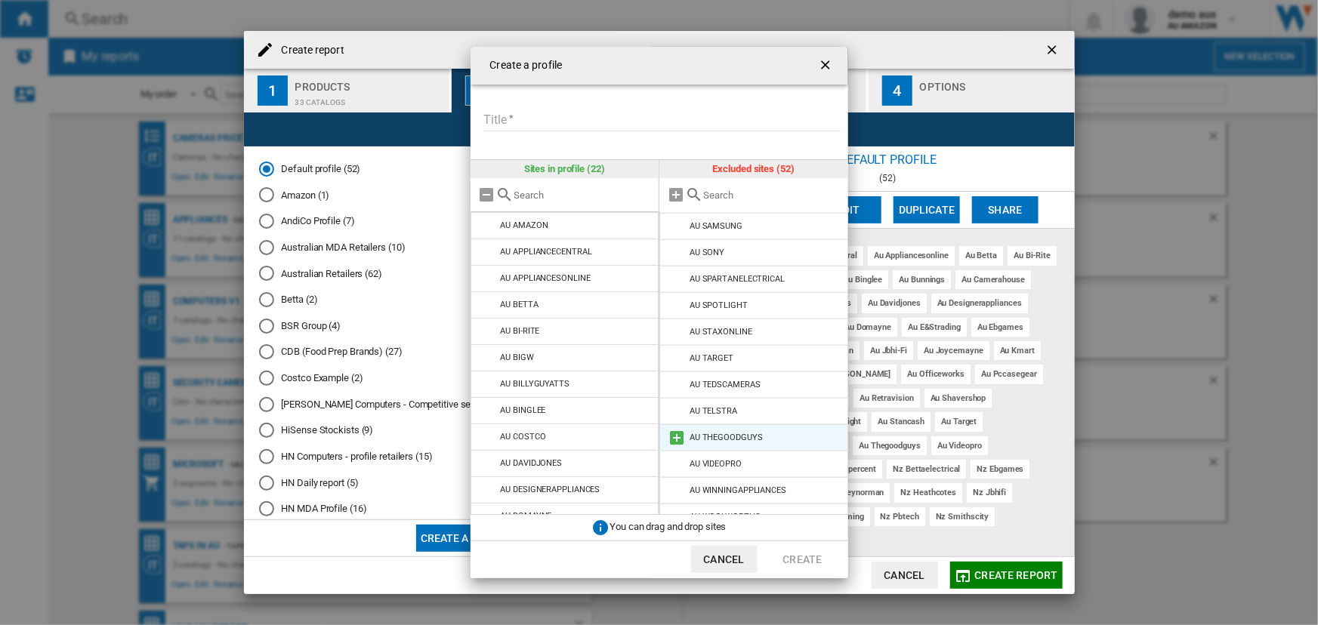
click at [673, 434] on md-icon at bounding box center [677, 438] width 18 height 18
click at [678, 465] on md-icon at bounding box center [677, 464] width 18 height 18
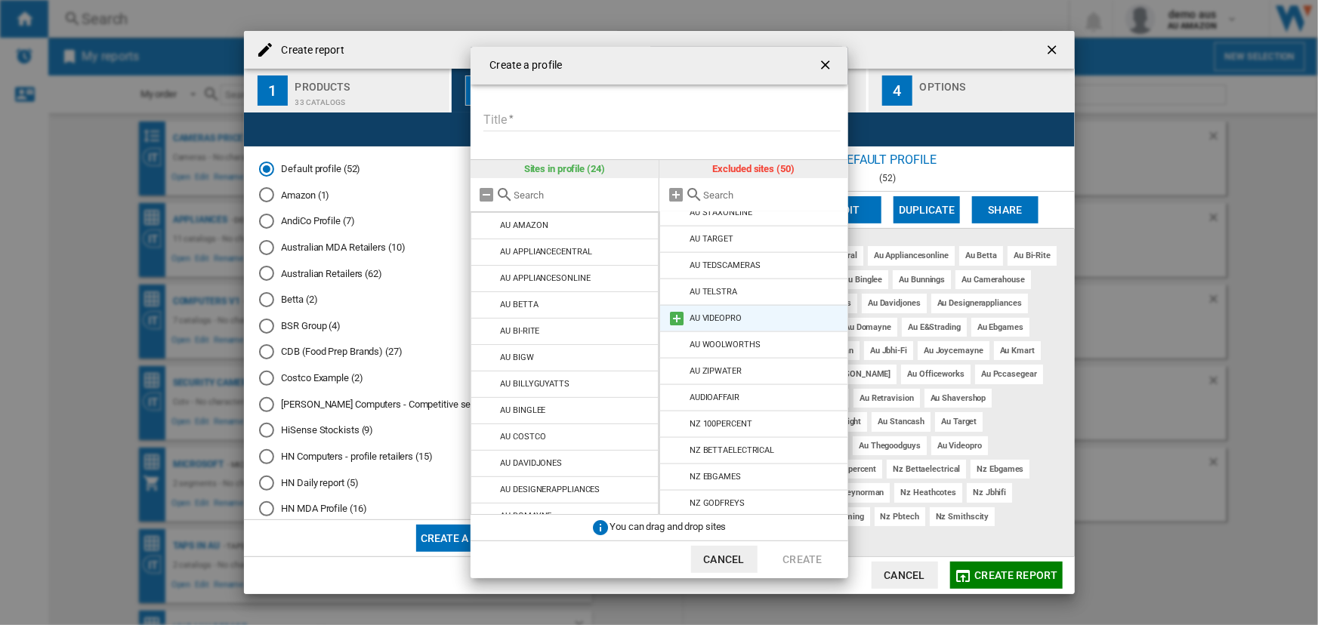
scroll to position [823, 0]
click at [564, 121] on input "Title" at bounding box center [661, 120] width 357 height 23
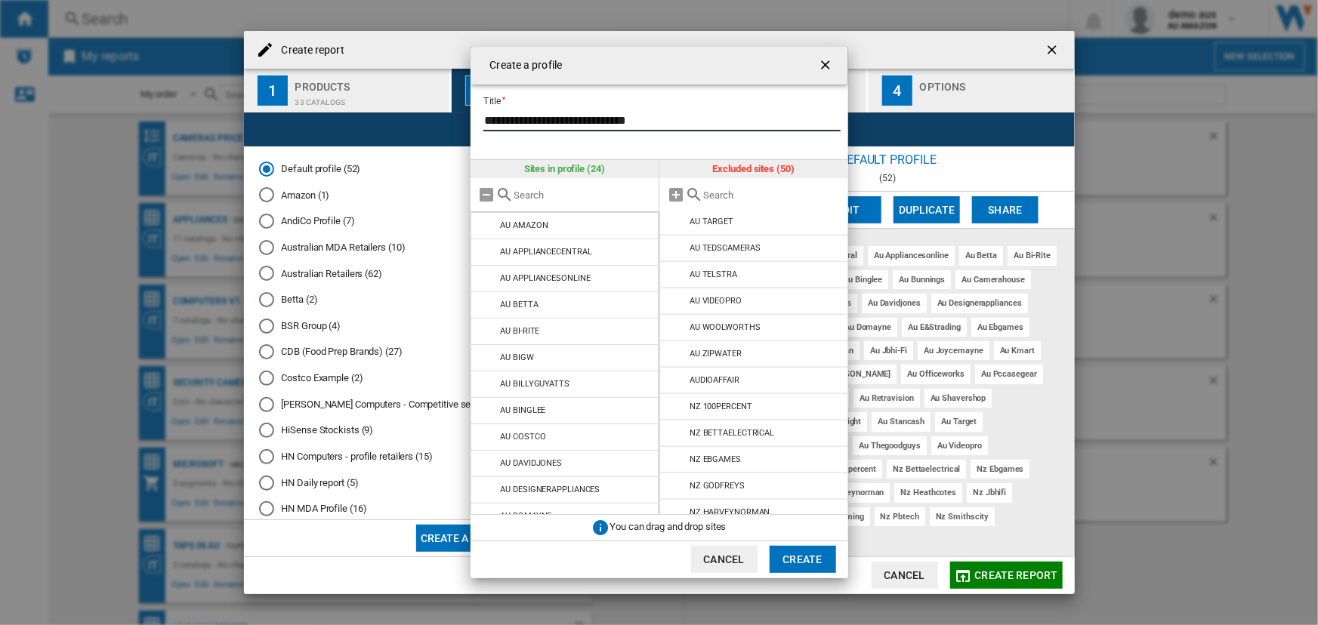
click at [569, 123] on input "**********" at bounding box center [661, 120] width 357 height 23
type input "**********"
click at [802, 554] on button "Create" at bounding box center [803, 559] width 66 height 27
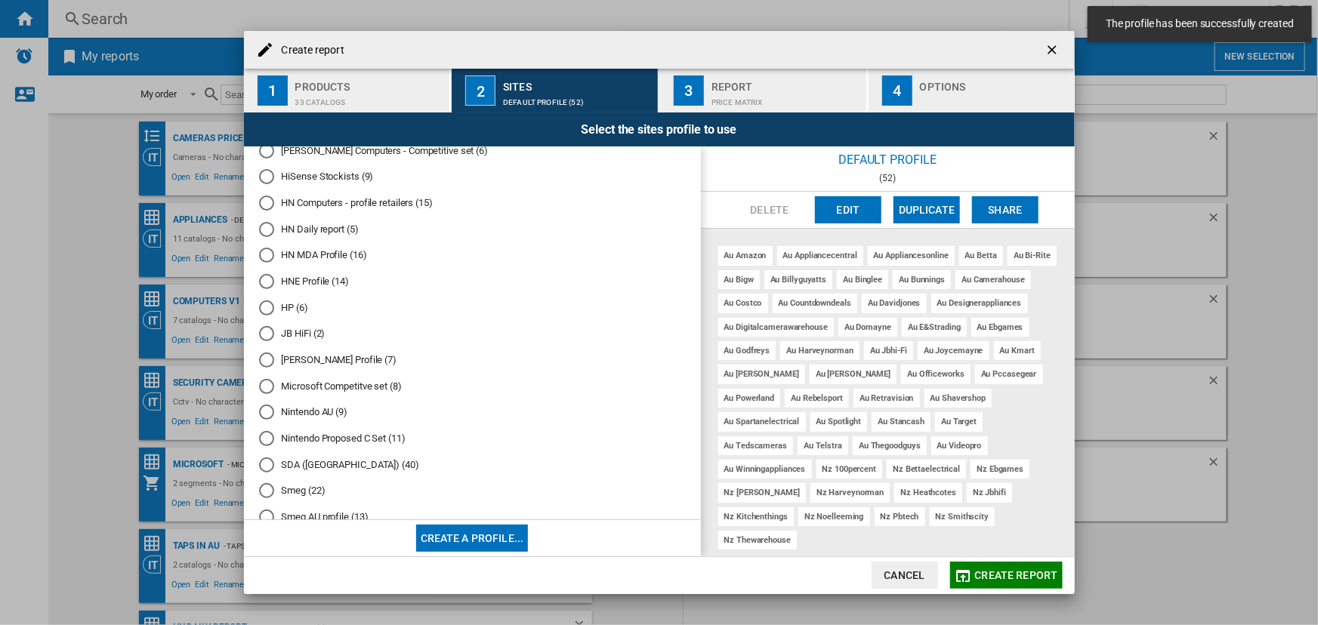
scroll to position [416, 0]
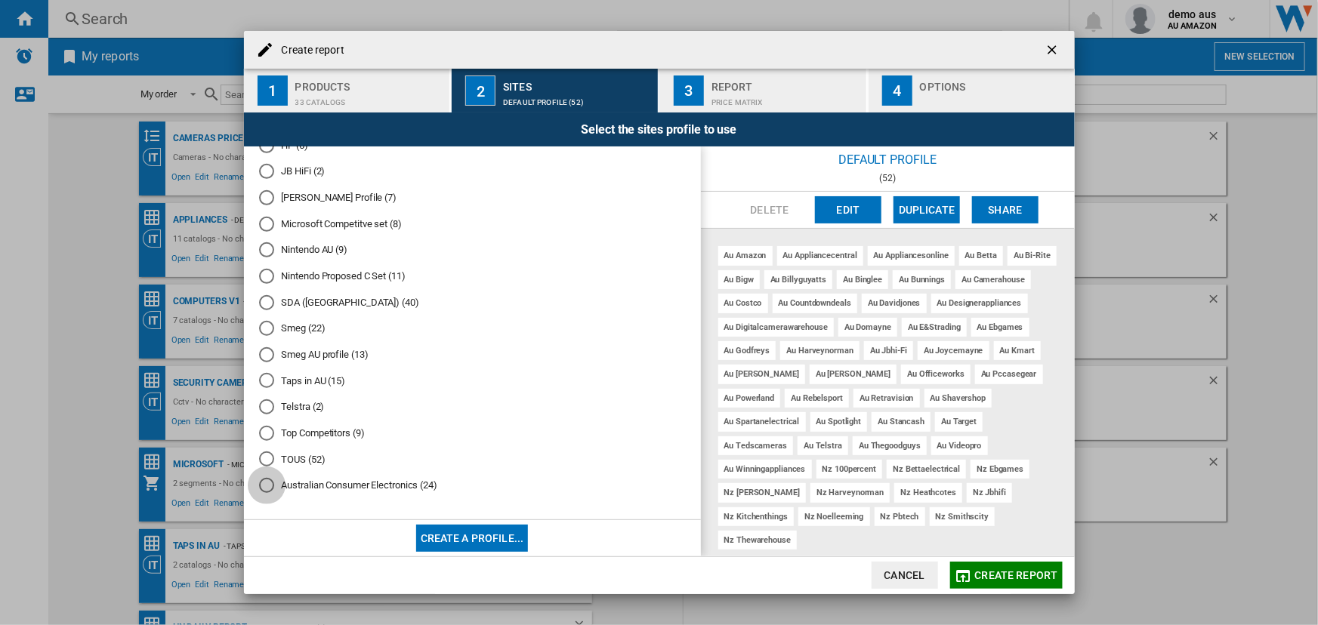
click at [270, 484] on div "Australian Consumer Electronics (24)" at bounding box center [266, 485] width 15 height 15
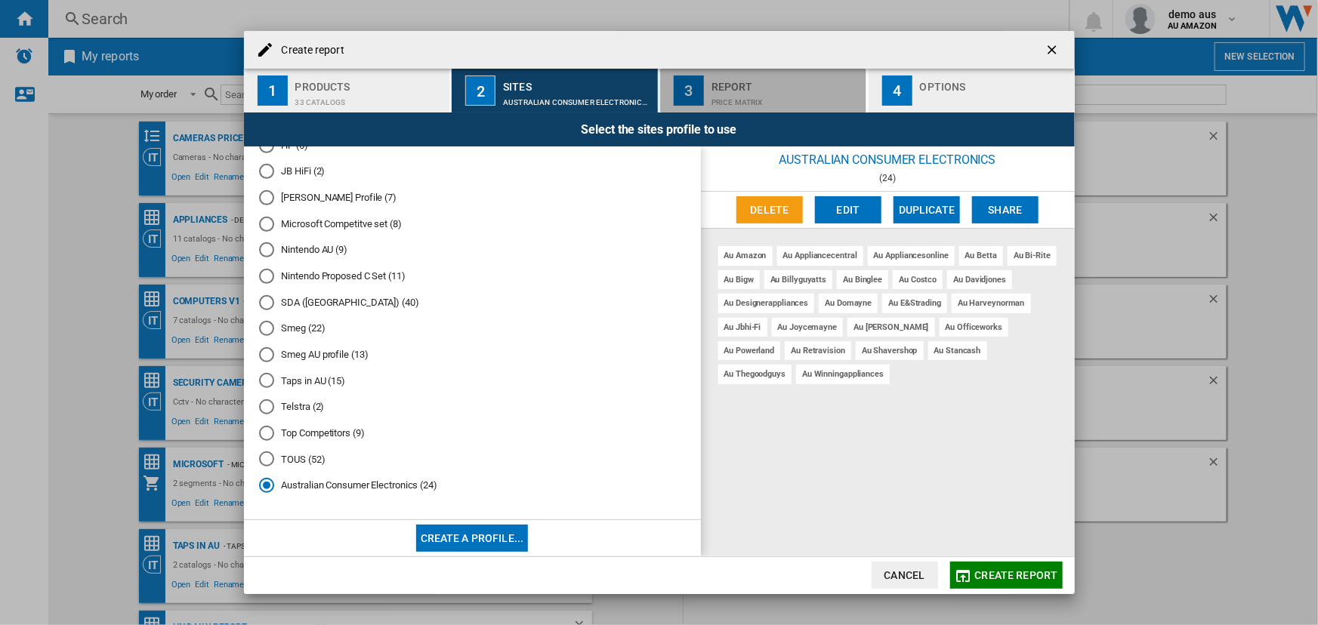
click at [733, 86] on div "Report" at bounding box center [786, 83] width 149 height 16
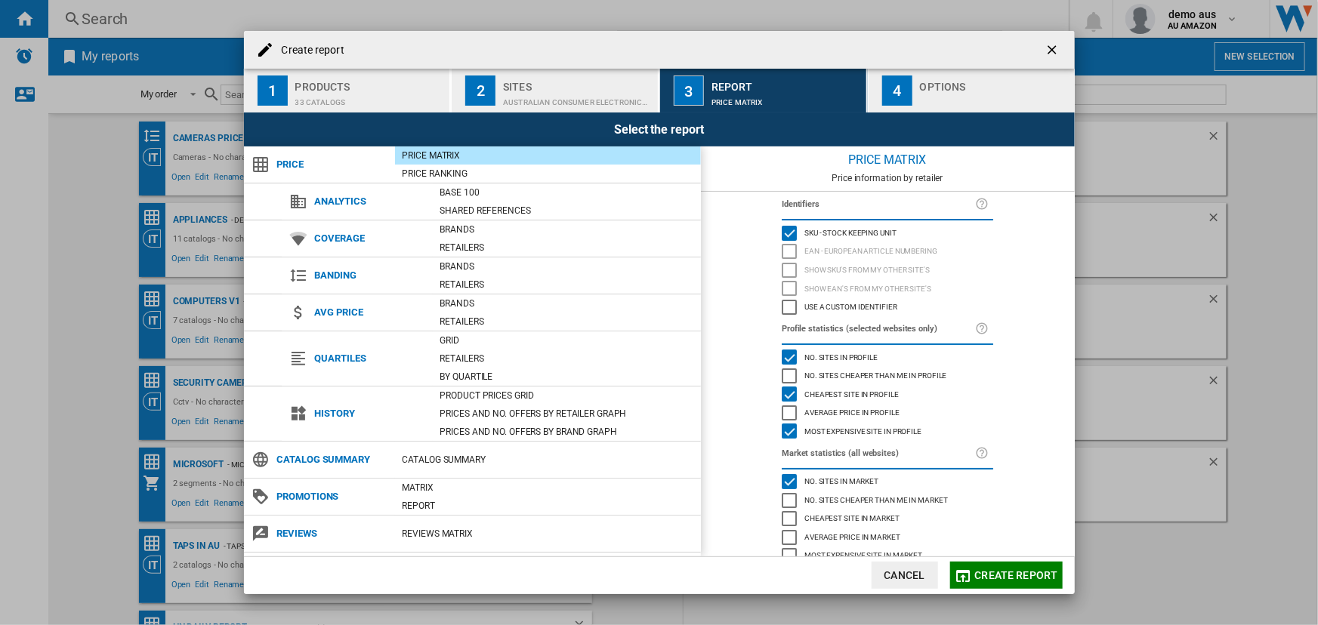
click at [783, 355] on div "No. sites in profile" at bounding box center [789, 357] width 15 height 15
click at [786, 431] on div "Most expensive site in profile" at bounding box center [789, 431] width 15 height 15
click at [788, 375] on div "No. sites cheaper than me in profile" at bounding box center [789, 376] width 15 height 15
click at [787, 372] on div "No. sites cheaper than me in profile" at bounding box center [789, 376] width 15 height 15
click at [1020, 575] on span "Create report" at bounding box center [1016, 576] width 83 height 12
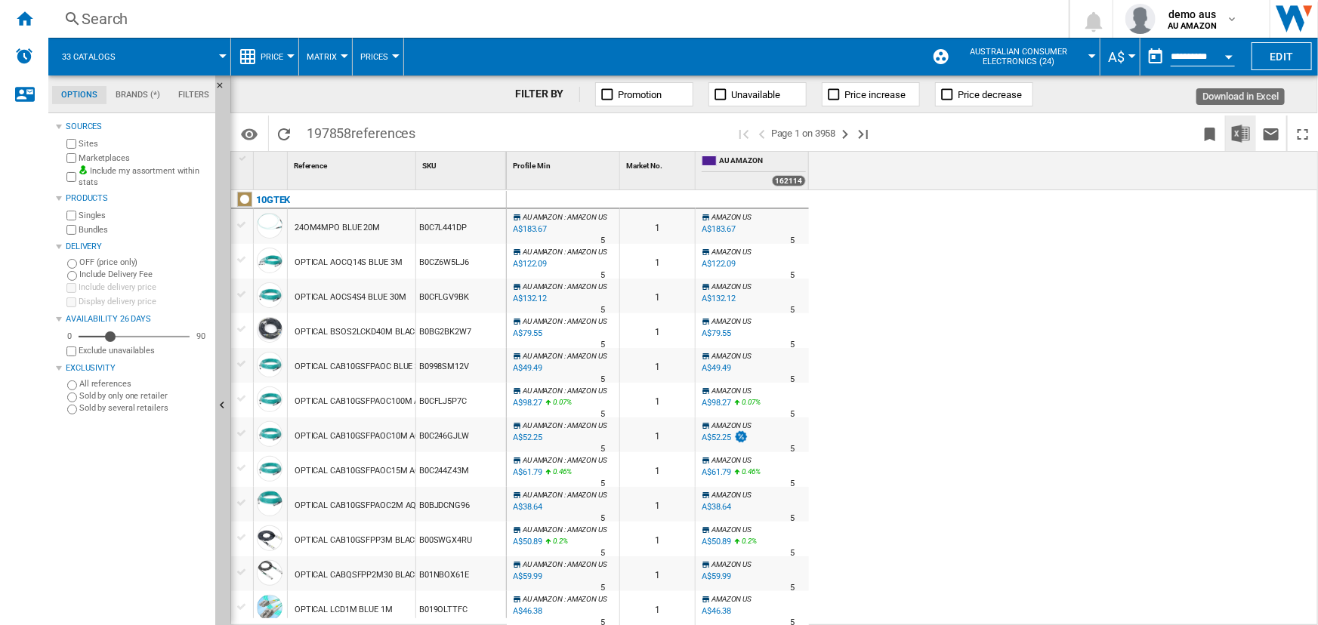
click at [1240, 136] on img "Download in Excel" at bounding box center [1241, 134] width 18 height 18
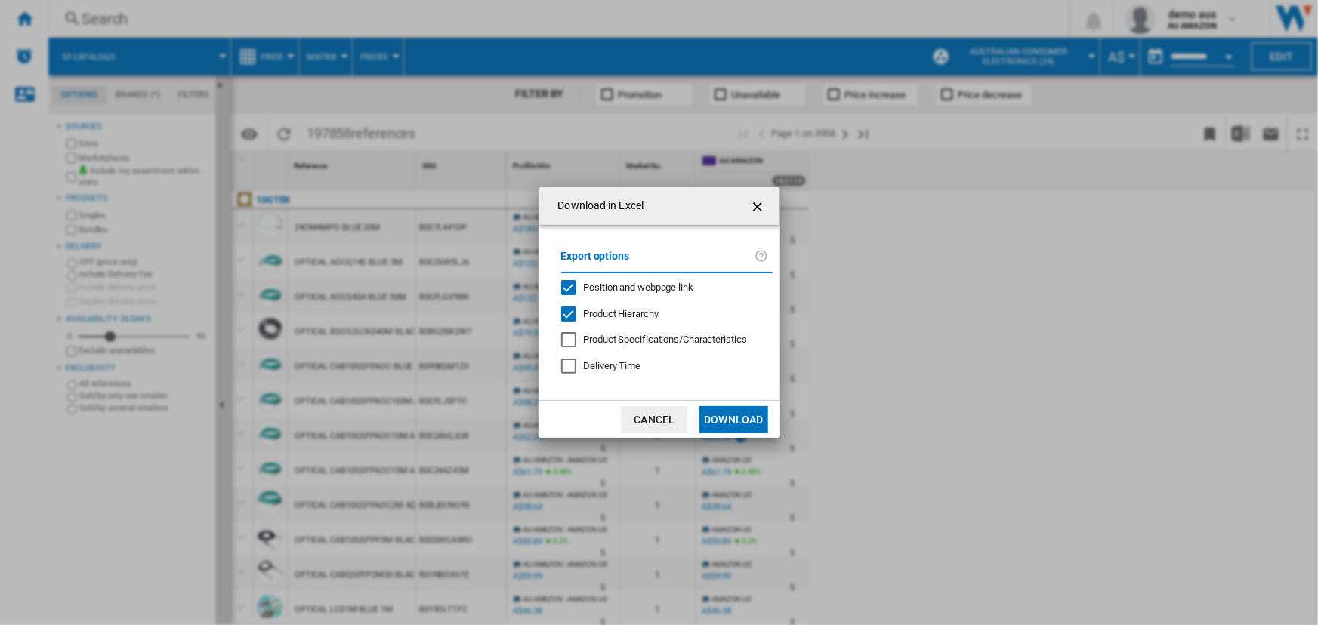
click at [570, 336] on div at bounding box center [568, 339] width 15 height 15
click at [573, 287] on div "Position and webpage link" at bounding box center [568, 287] width 15 height 15
click at [725, 415] on button "Download" at bounding box center [733, 419] width 68 height 27
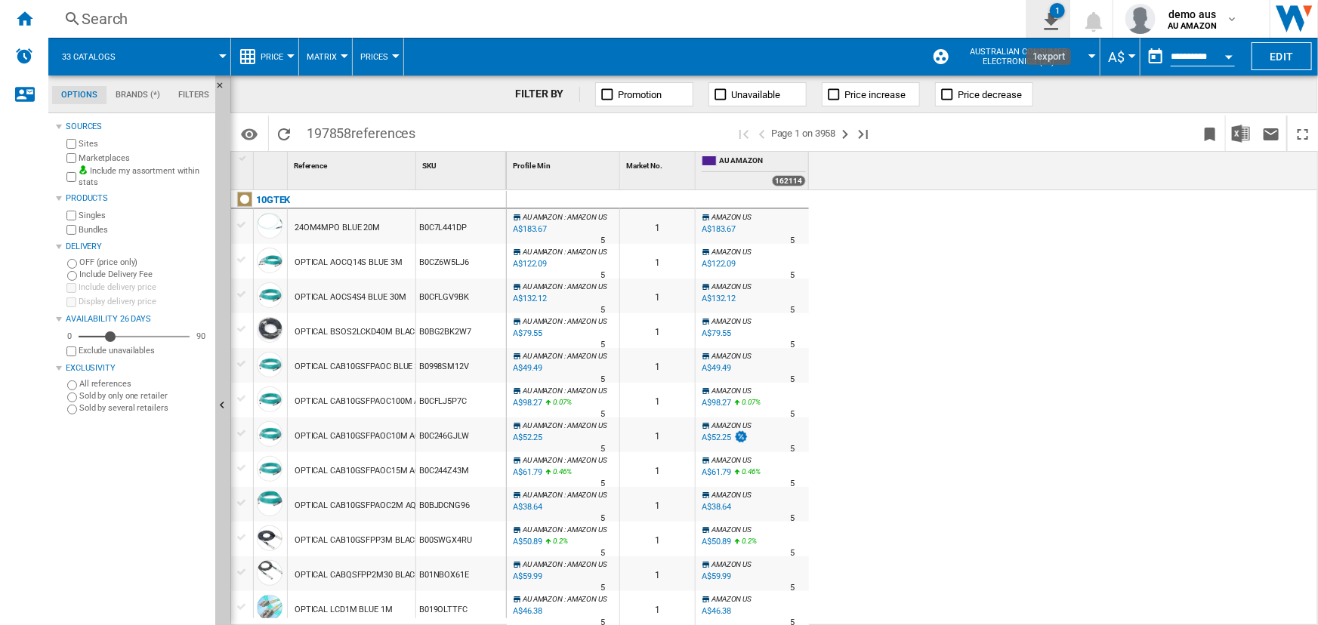
click at [1051, 20] on ng-md-icon "1\a export" at bounding box center [1048, 19] width 18 height 19
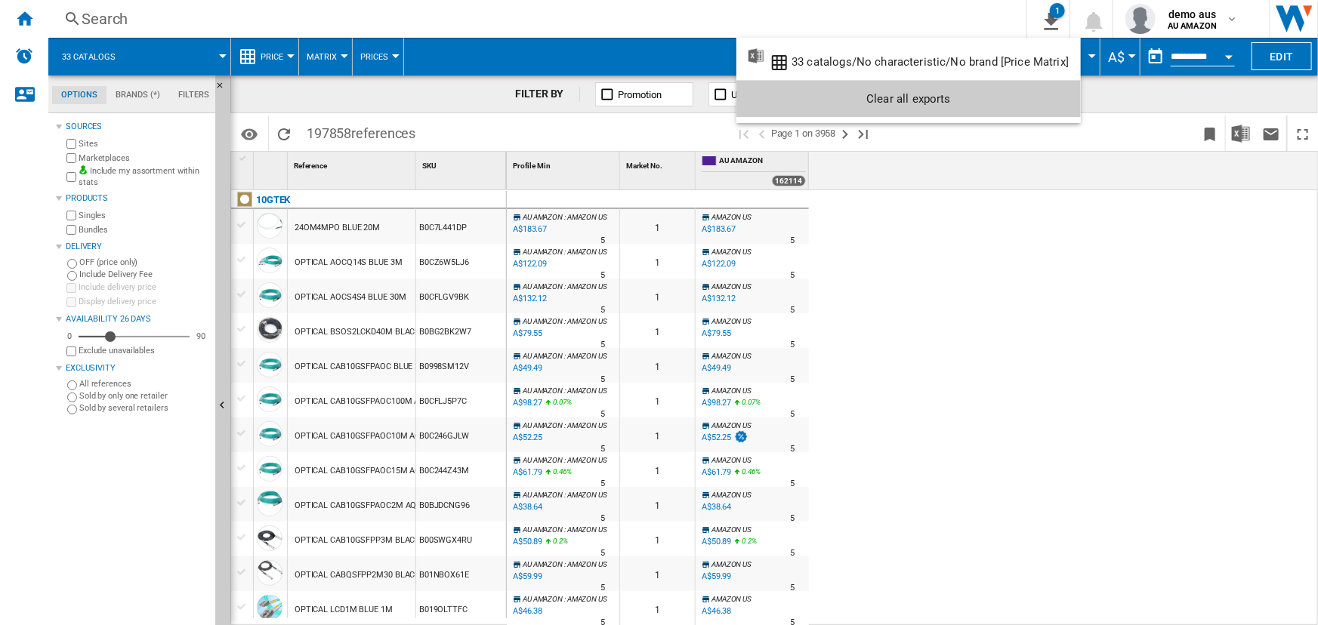
click at [620, 11] on md-backdrop at bounding box center [659, 312] width 1318 height 625
